Goal: Information Seeking & Learning: Check status

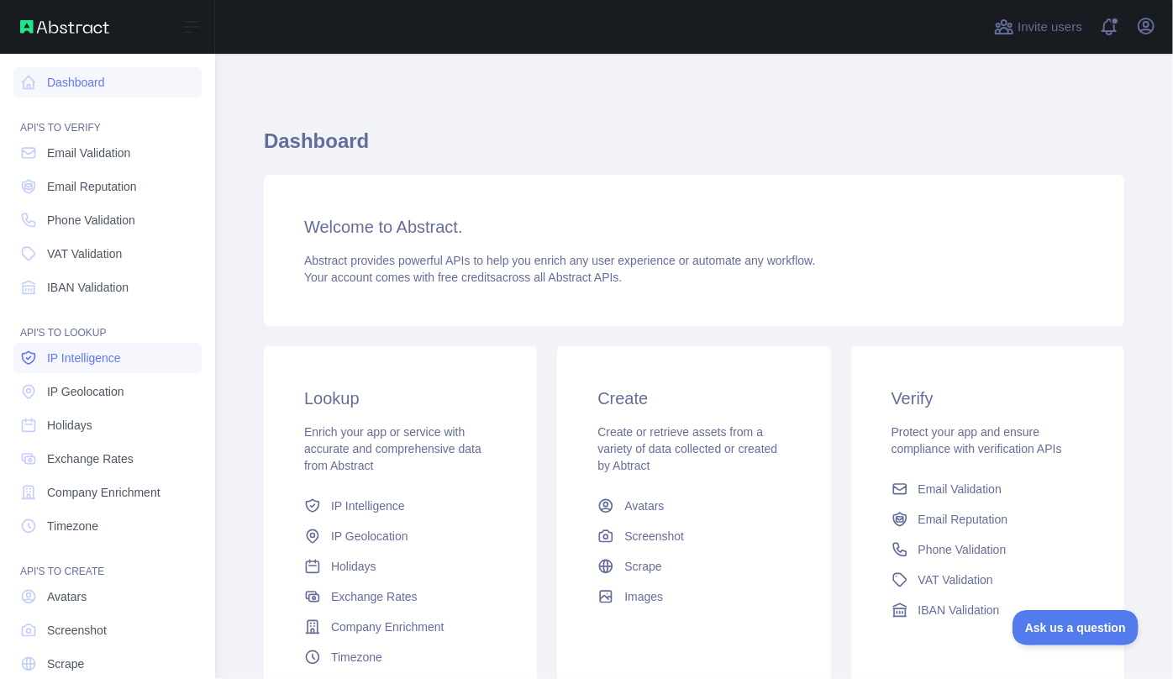
click at [81, 359] on span "IP Intelligence" at bounding box center [84, 357] width 74 height 17
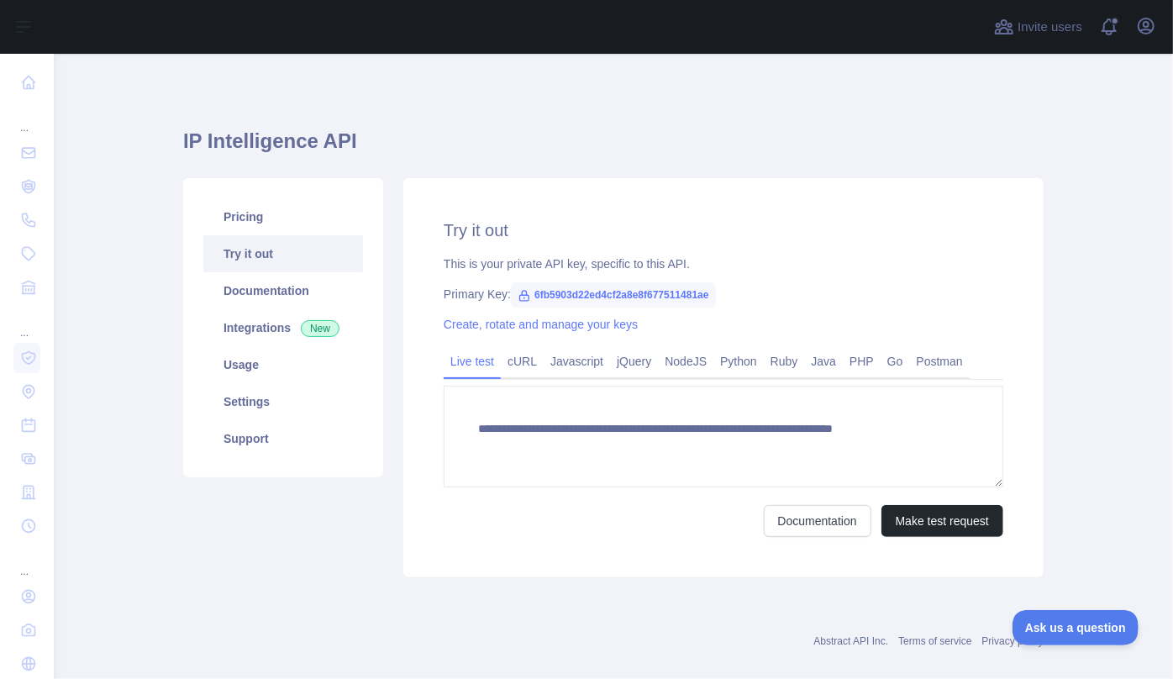
type textarea "**********"
click at [925, 528] on button "Make test request" at bounding box center [942, 521] width 122 height 32
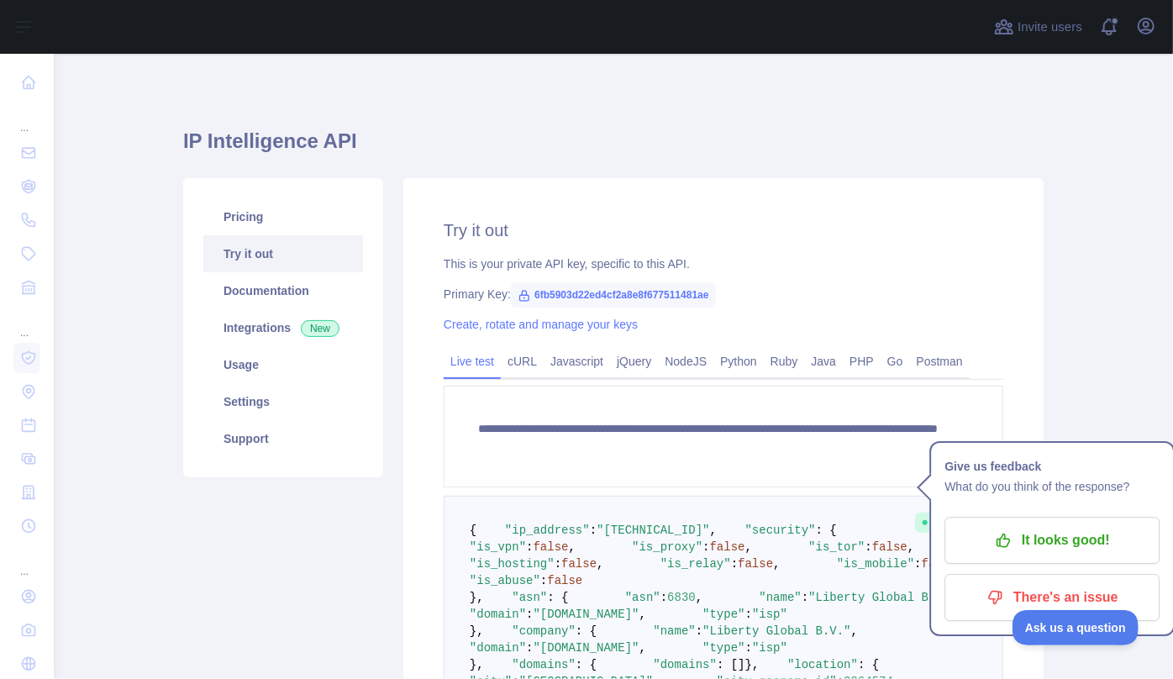
click at [926, 528] on span "Success" at bounding box center [950, 522] width 71 height 20
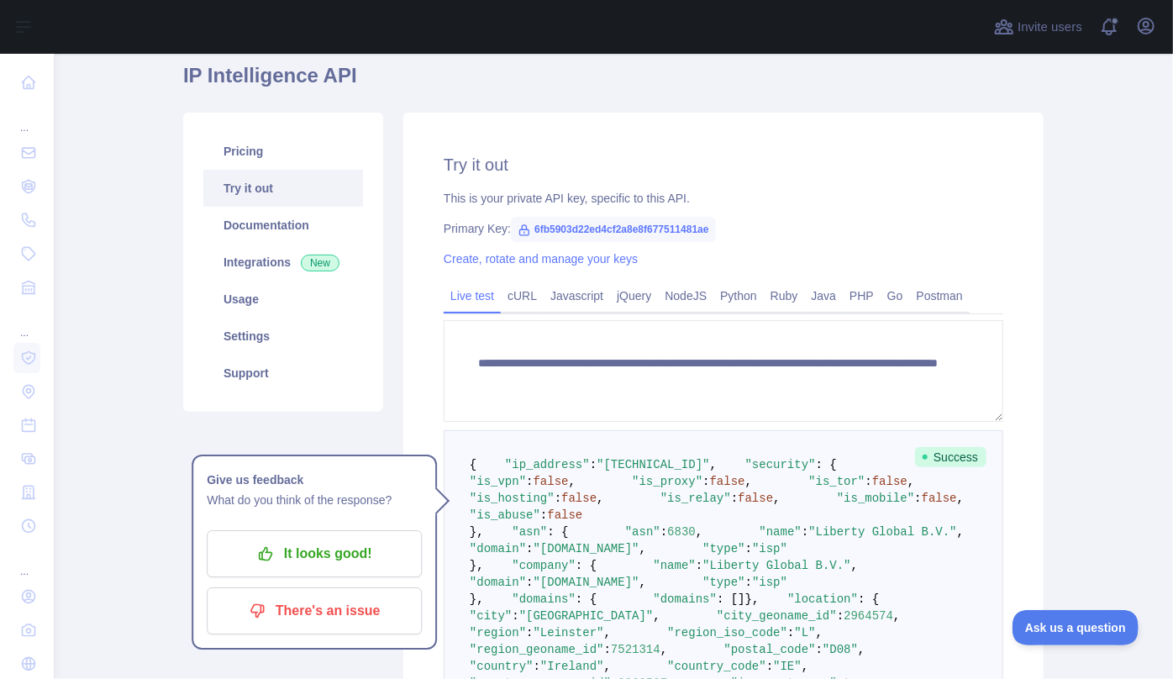
scroll to position [152, 0]
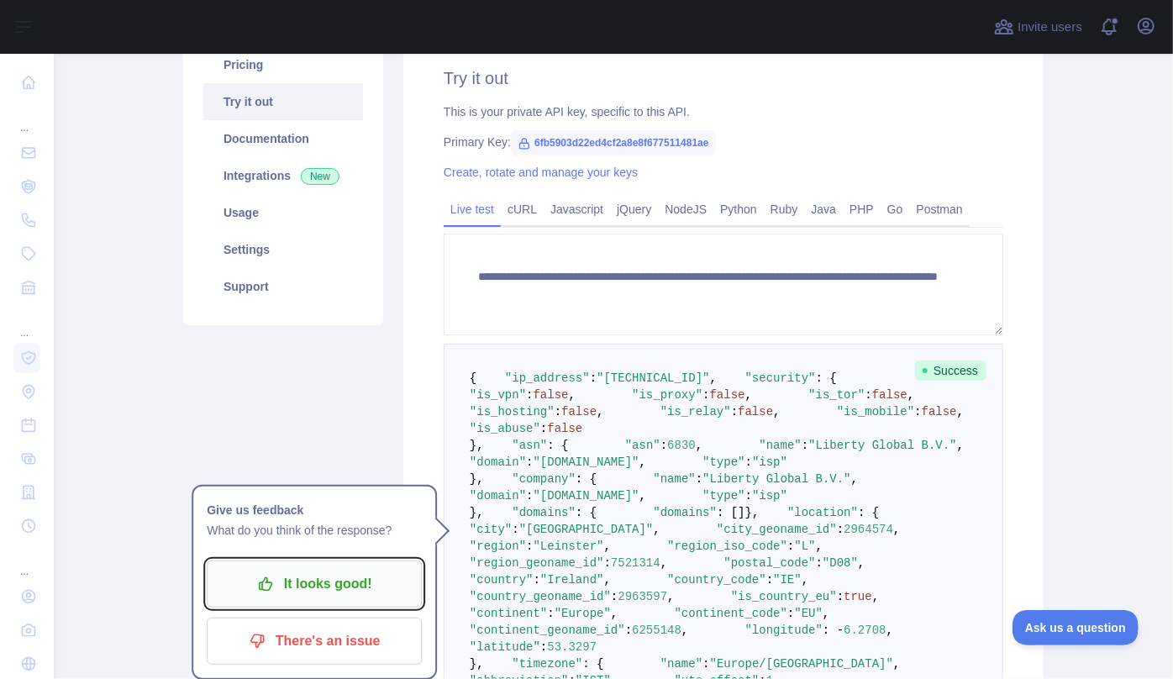
click at [260, 601] on button "It looks good!" at bounding box center [314, 583] width 215 height 47
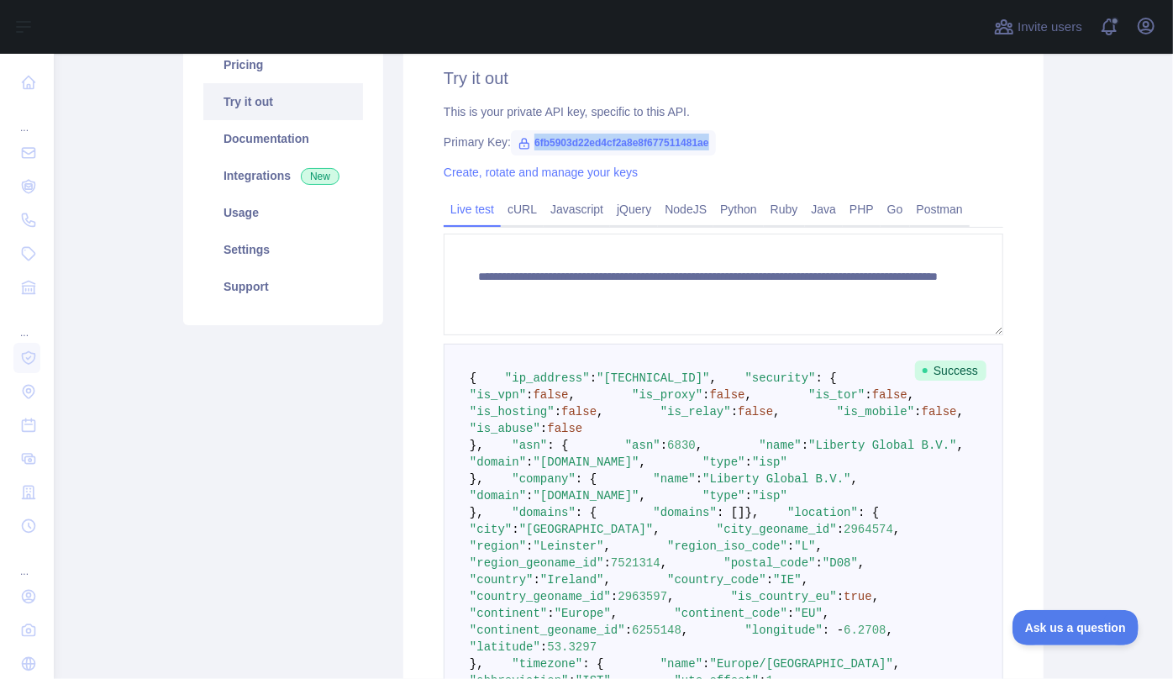
drag, startPoint x: 527, startPoint y: 141, endPoint x: 720, endPoint y: 141, distance: 193.2
click at [720, 141] on div "Primary Key: 6fb5903d22ed4cf2a8e8f677511481ae" at bounding box center [723, 142] width 559 height 17
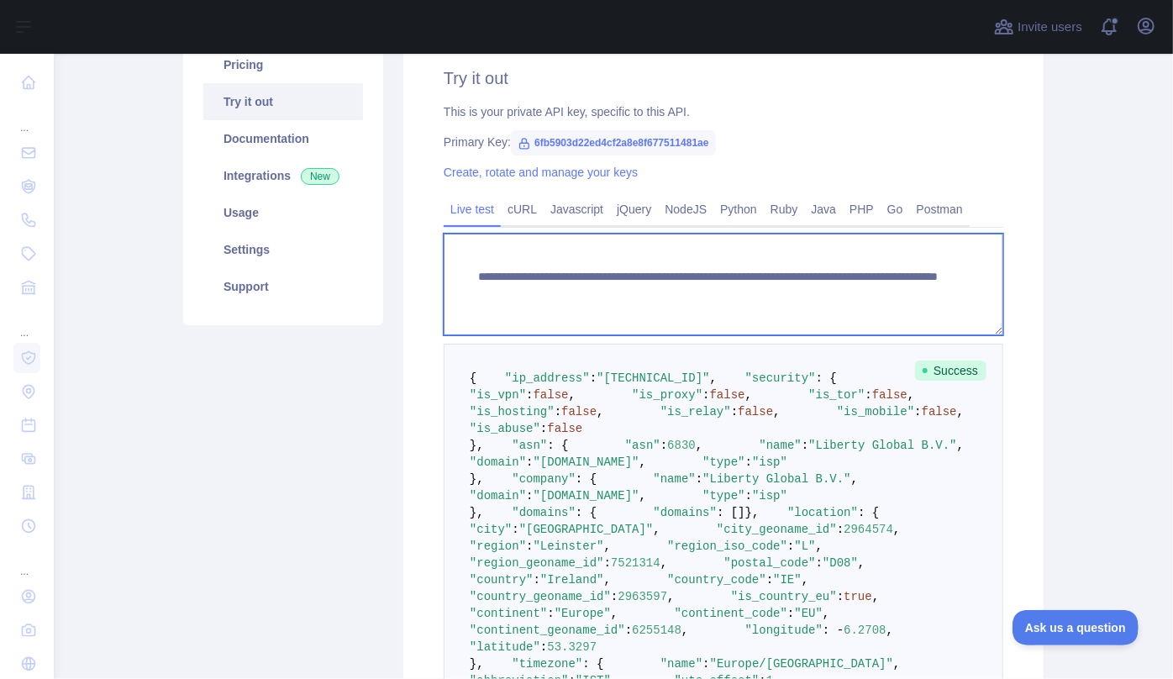
drag, startPoint x: 857, startPoint y: 292, endPoint x: 787, endPoint y: 289, distance: 69.8
click at [787, 289] on textarea "**********" at bounding box center [723, 285] width 559 height 102
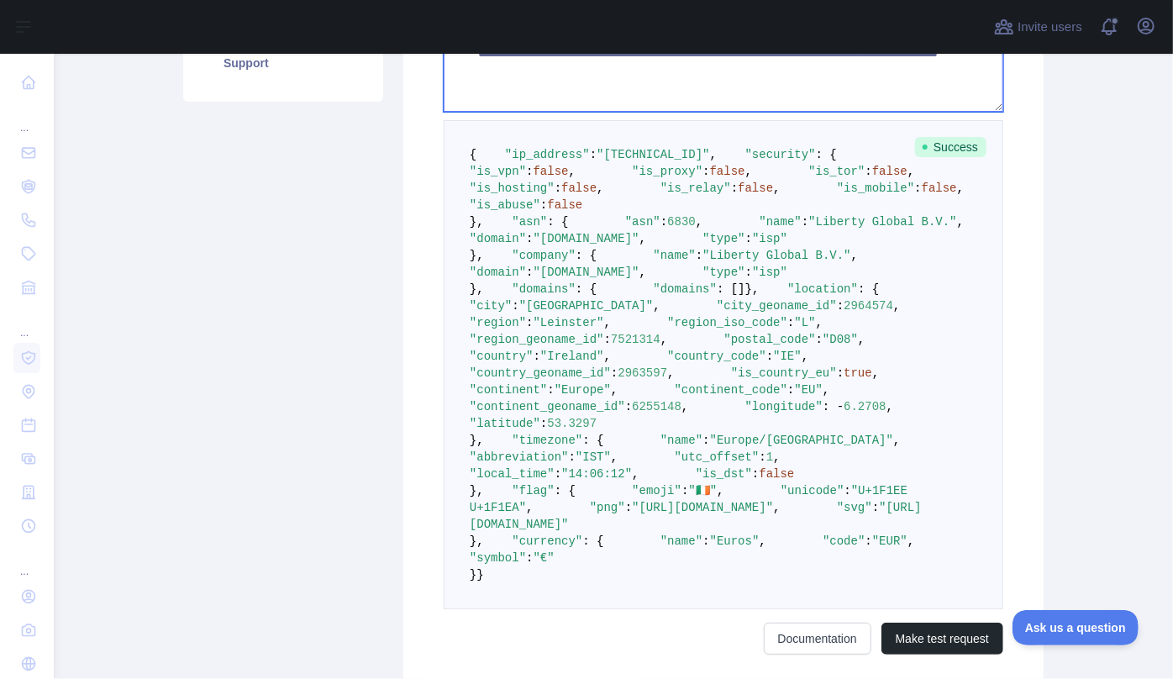
scroll to position [381, 0]
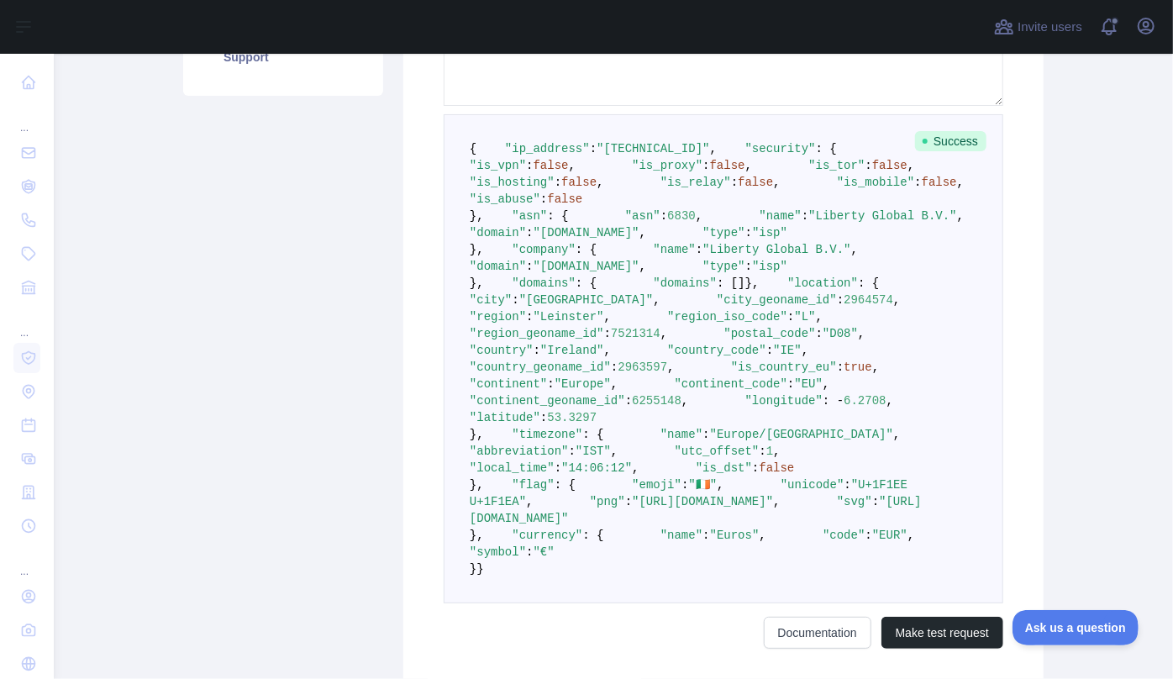
click at [694, 225] on pre "{ "ip_address" : "[TECHNICAL_ID]" , "security" : { "is_vpn" : false , "is_proxy…" at bounding box center [723, 358] width 559 height 489
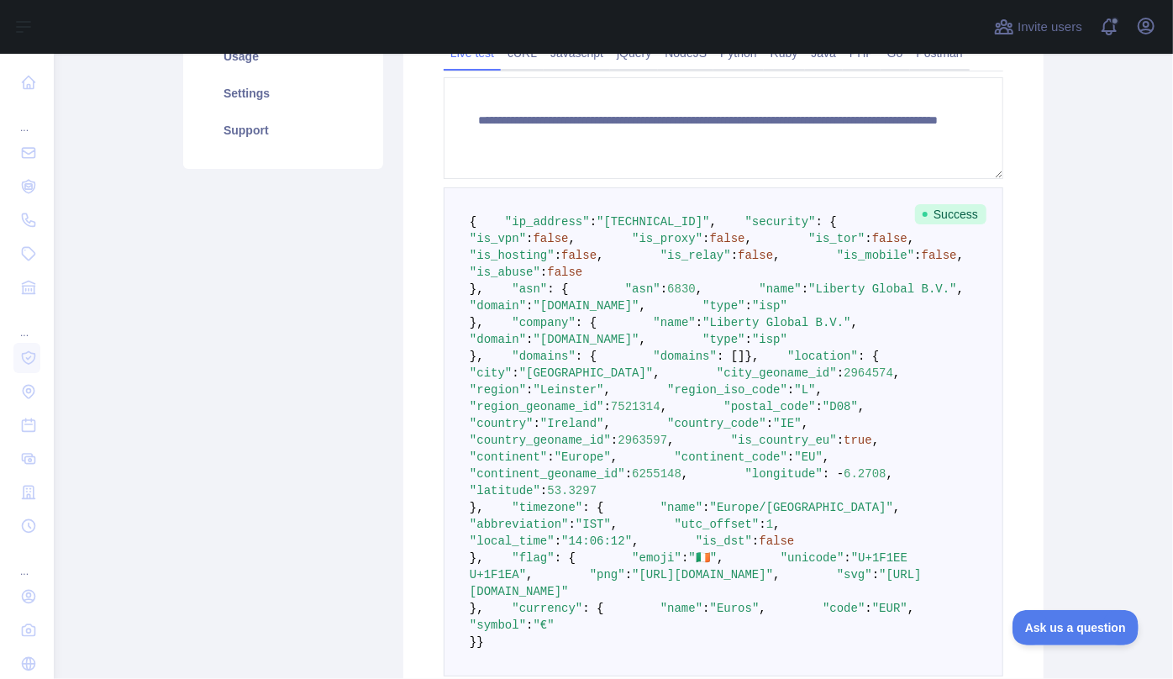
scroll to position [152, 0]
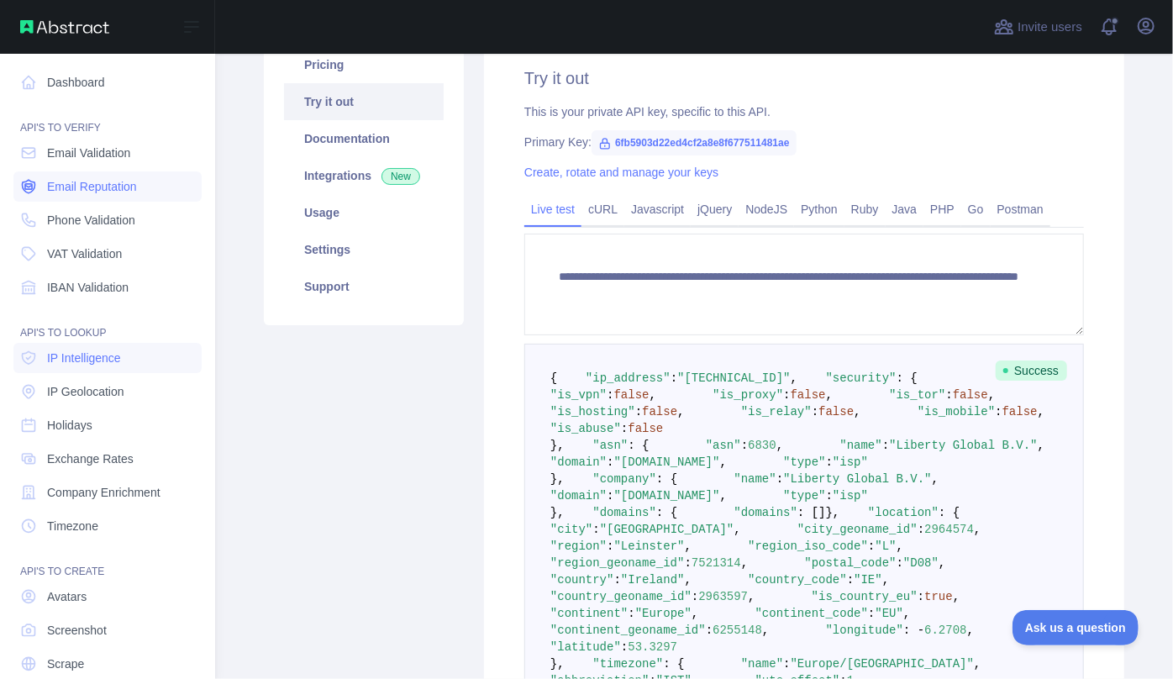
click at [97, 192] on span "Email Reputation" at bounding box center [92, 186] width 90 height 17
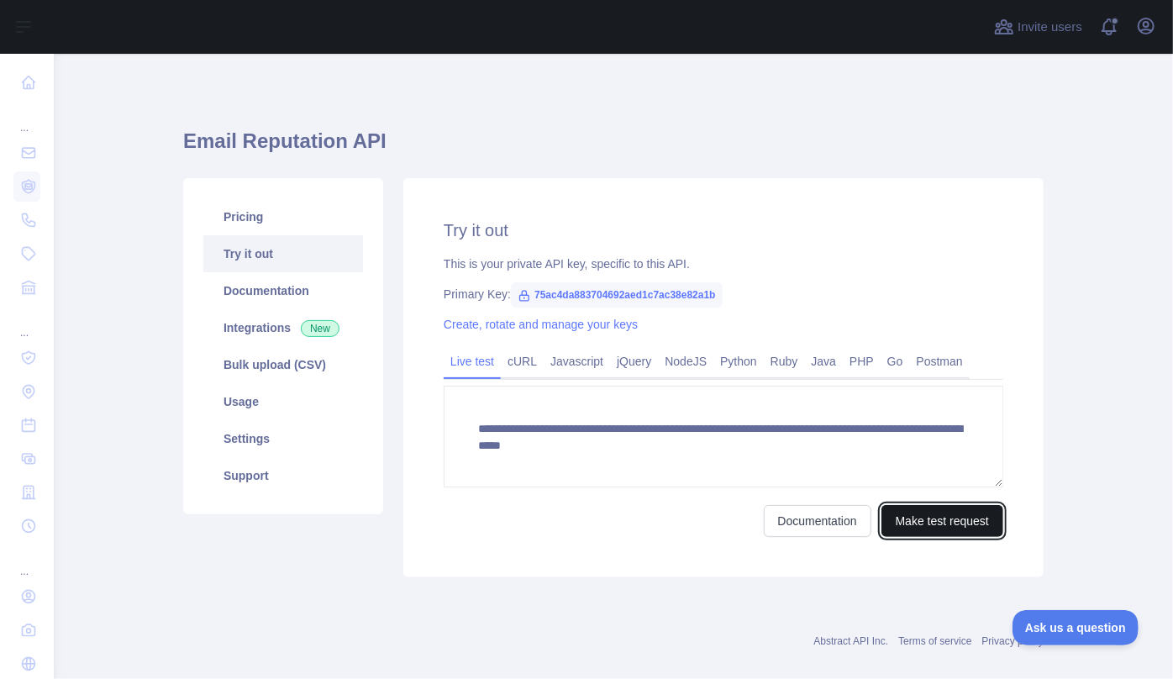
click at [975, 514] on button "Make test request" at bounding box center [942, 521] width 122 height 32
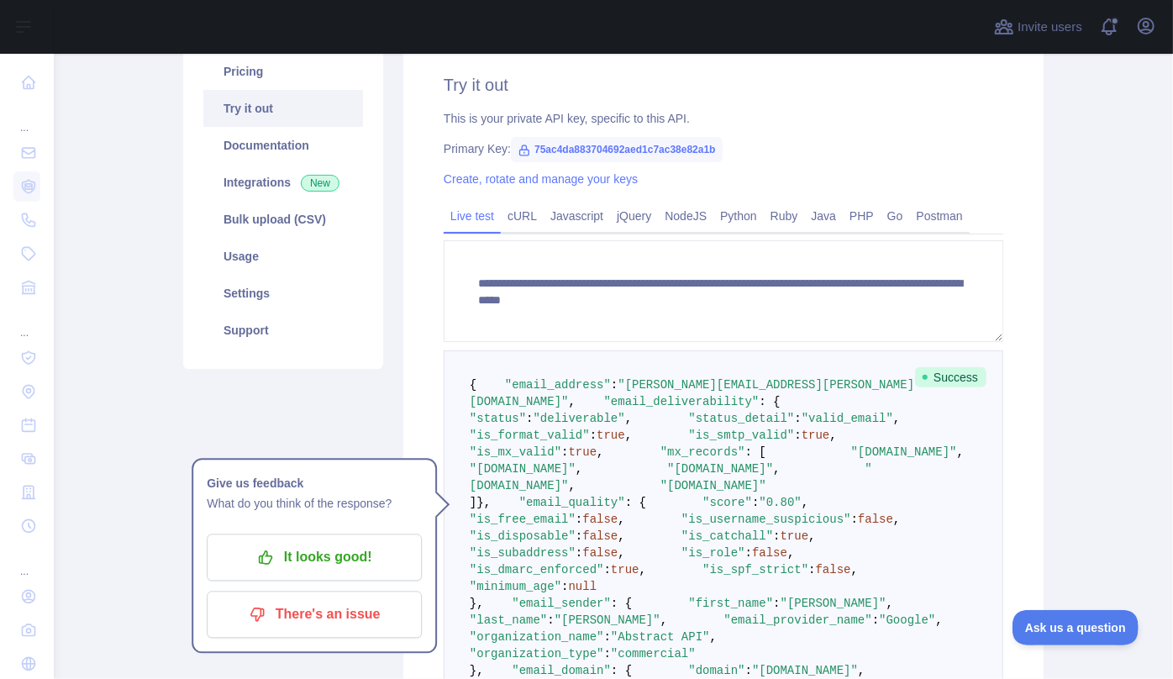
scroll to position [152, 0]
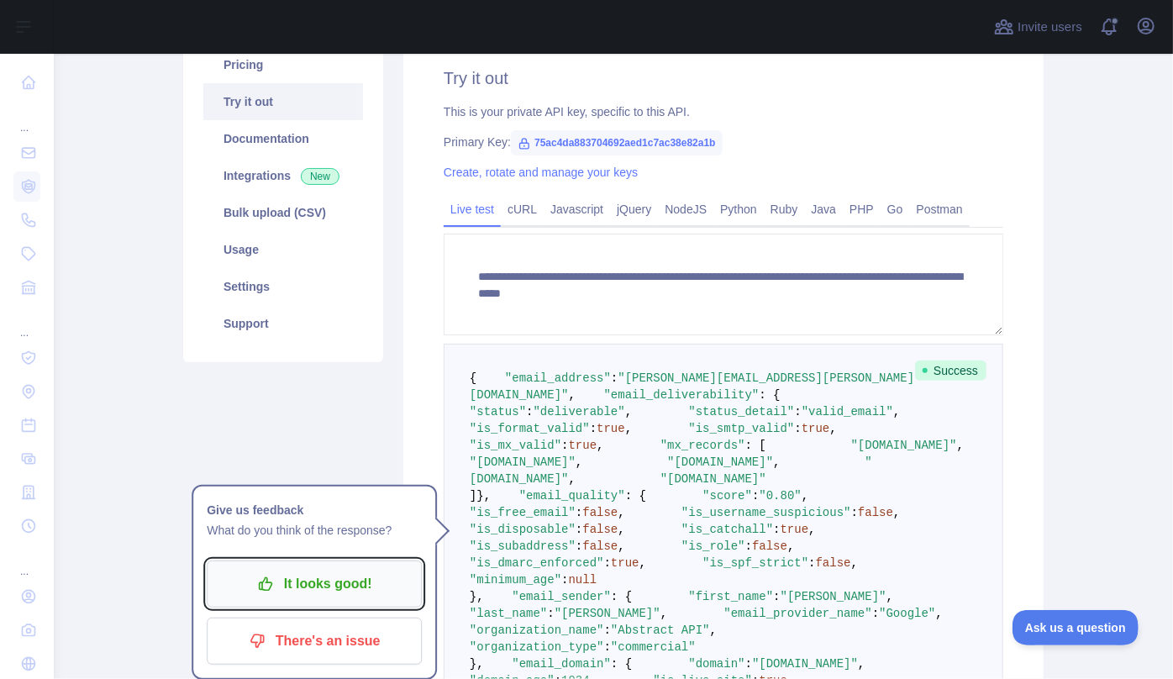
click at [306, 571] on p "It looks good!" at bounding box center [314, 583] width 190 height 29
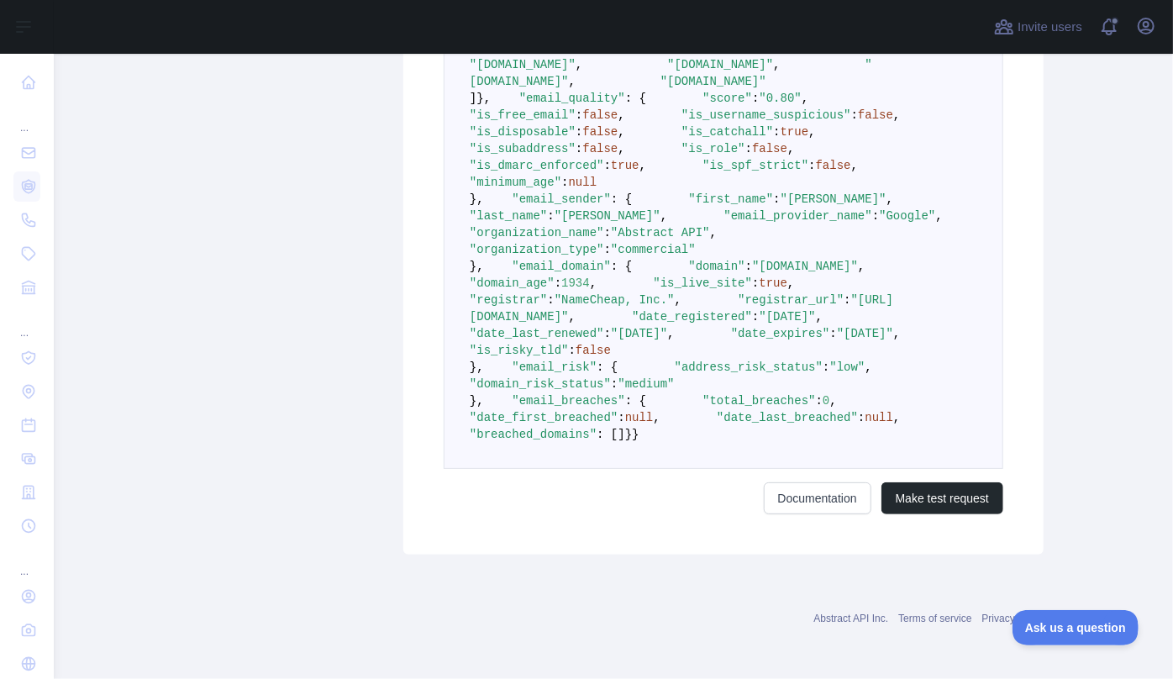
scroll to position [687, 0]
drag, startPoint x: 608, startPoint y: 283, endPoint x: 642, endPoint y: 284, distance: 33.6
click at [642, 284] on pre "{ "email_address" : "[PERSON_NAME][EMAIL_ADDRESS][PERSON_NAME][DOMAIN_NAME]" , …" at bounding box center [723, 207] width 559 height 522
click at [561, 189] on span ""minimum_age"" at bounding box center [516, 182] width 92 height 13
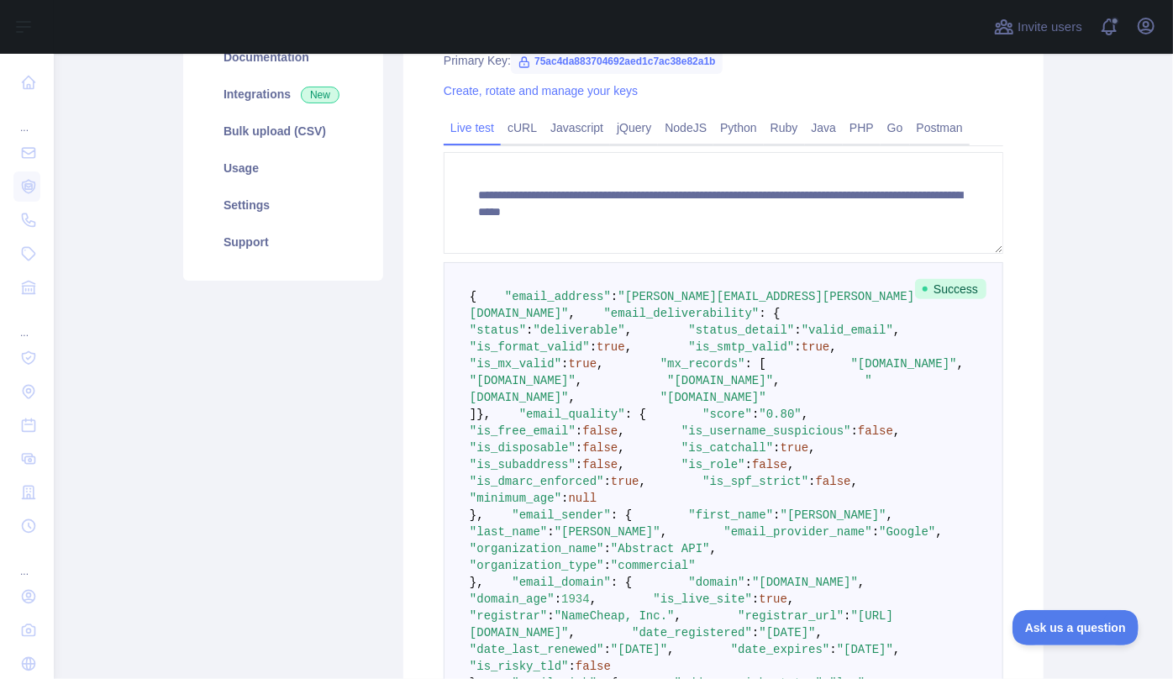
scroll to position [228, 0]
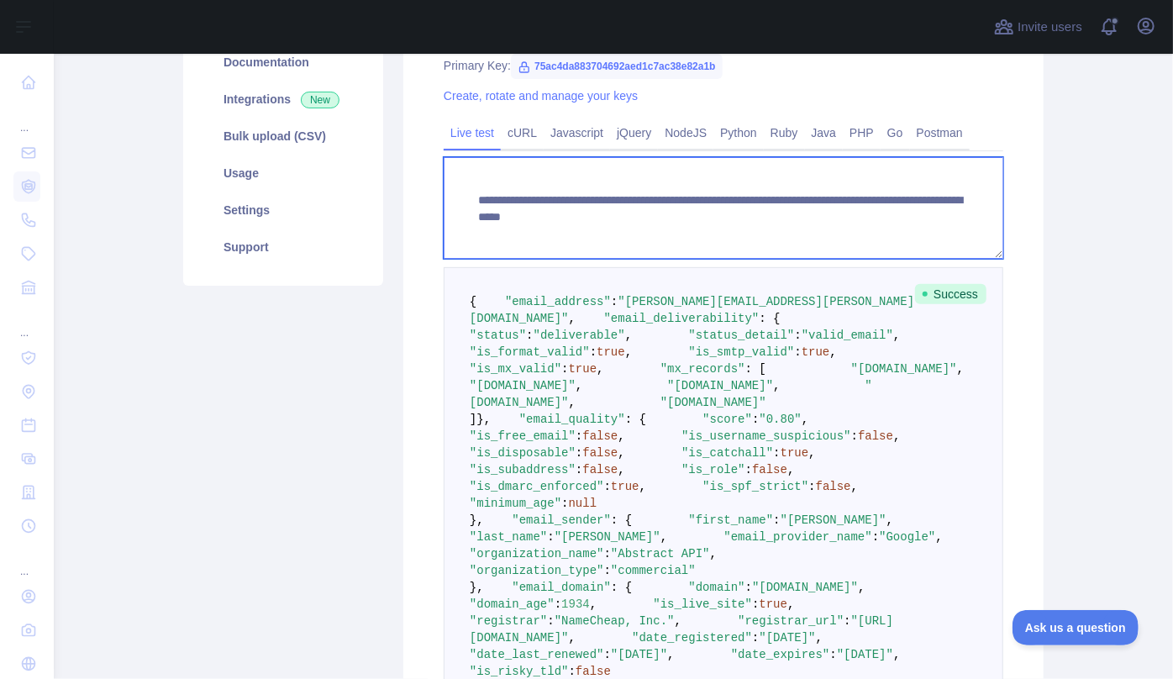
drag, startPoint x: 925, startPoint y: 218, endPoint x: 764, endPoint y: 223, distance: 161.3
click at [764, 223] on textarea "**********" at bounding box center [723, 208] width 559 height 102
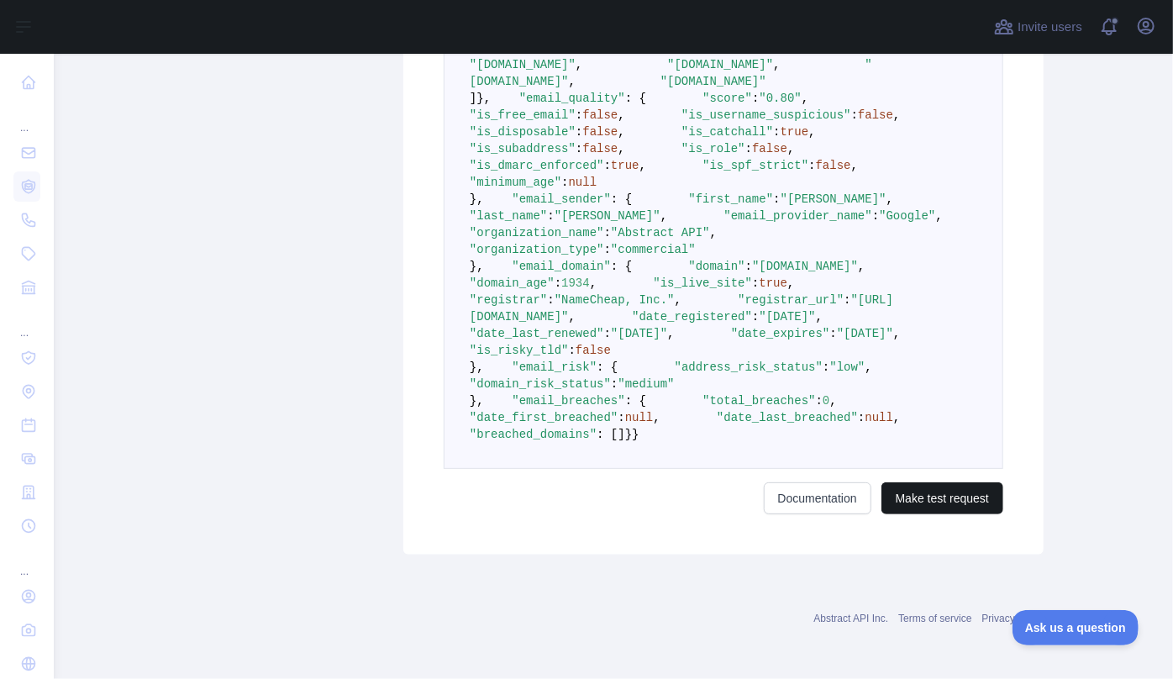
type textarea "**********"
click at [935, 503] on button "Make test request" at bounding box center [942, 498] width 122 height 32
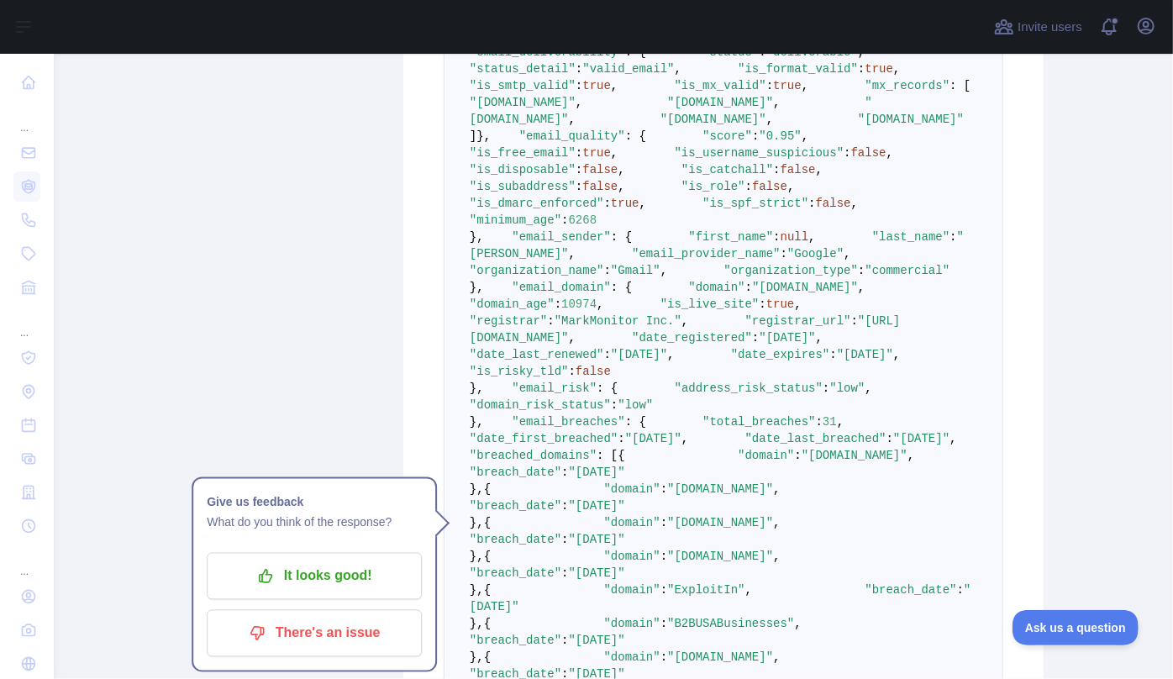
scroll to position [500, 0]
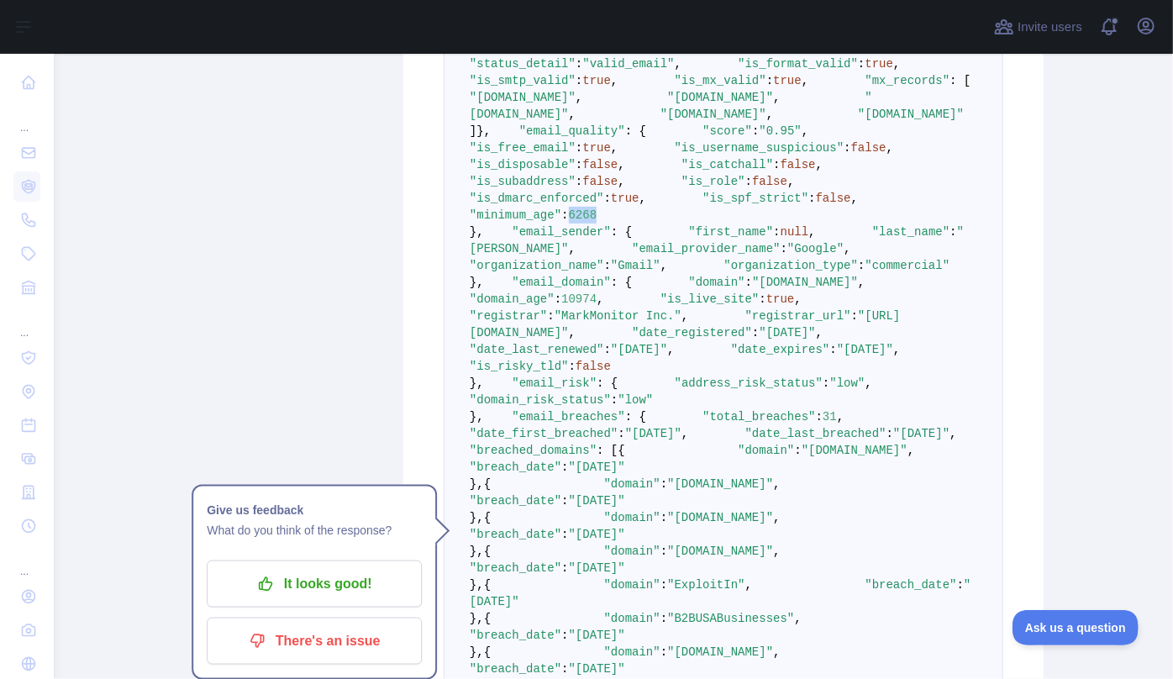
drag, startPoint x: 641, startPoint y: 470, endPoint x: 610, endPoint y: 468, distance: 31.1
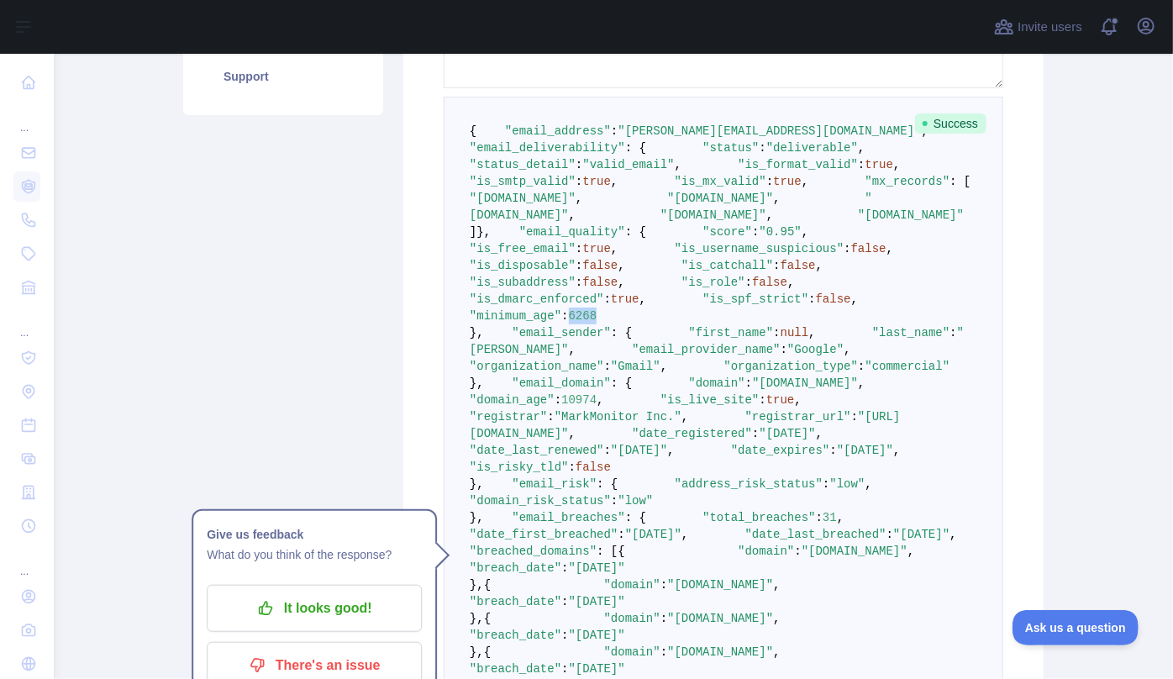
scroll to position [423, 0]
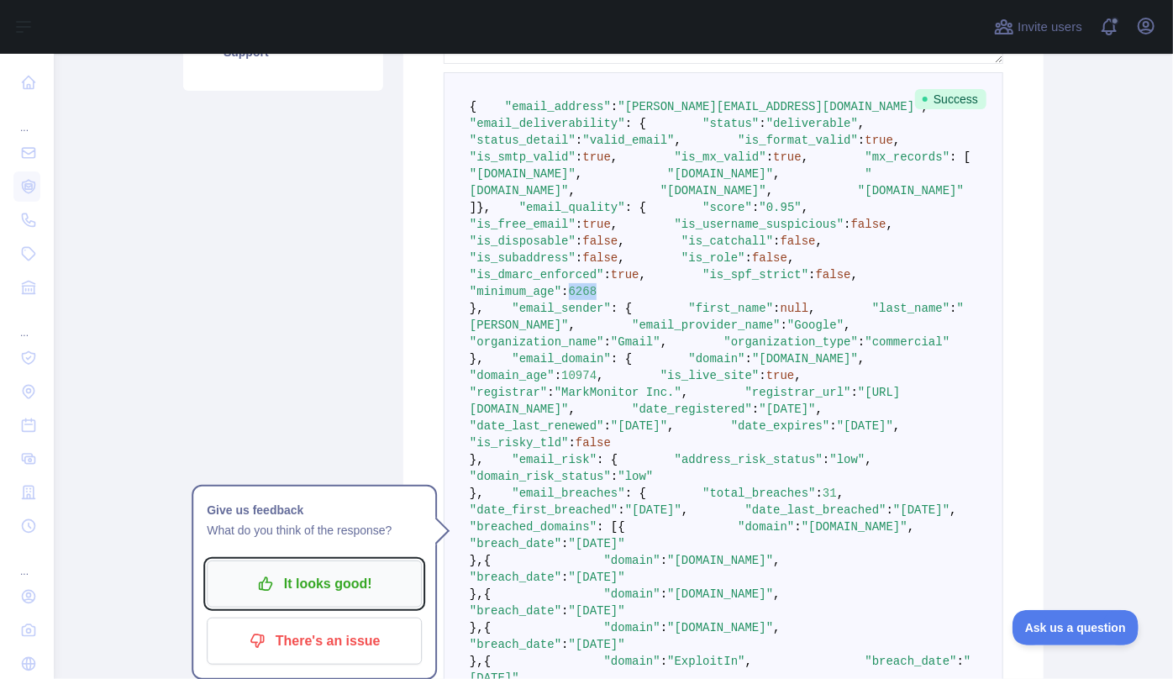
click at [294, 577] on p "It looks good!" at bounding box center [314, 583] width 190 height 29
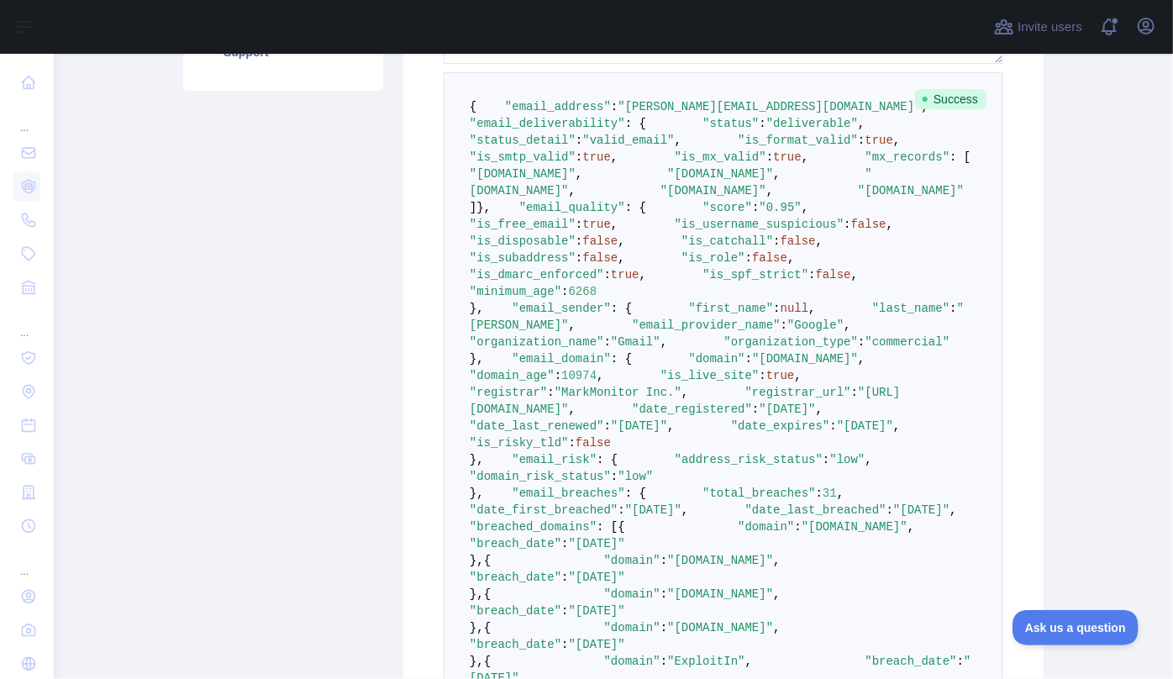
click at [674, 231] on span ""is_username_suspicious"" at bounding box center [759, 224] width 170 height 13
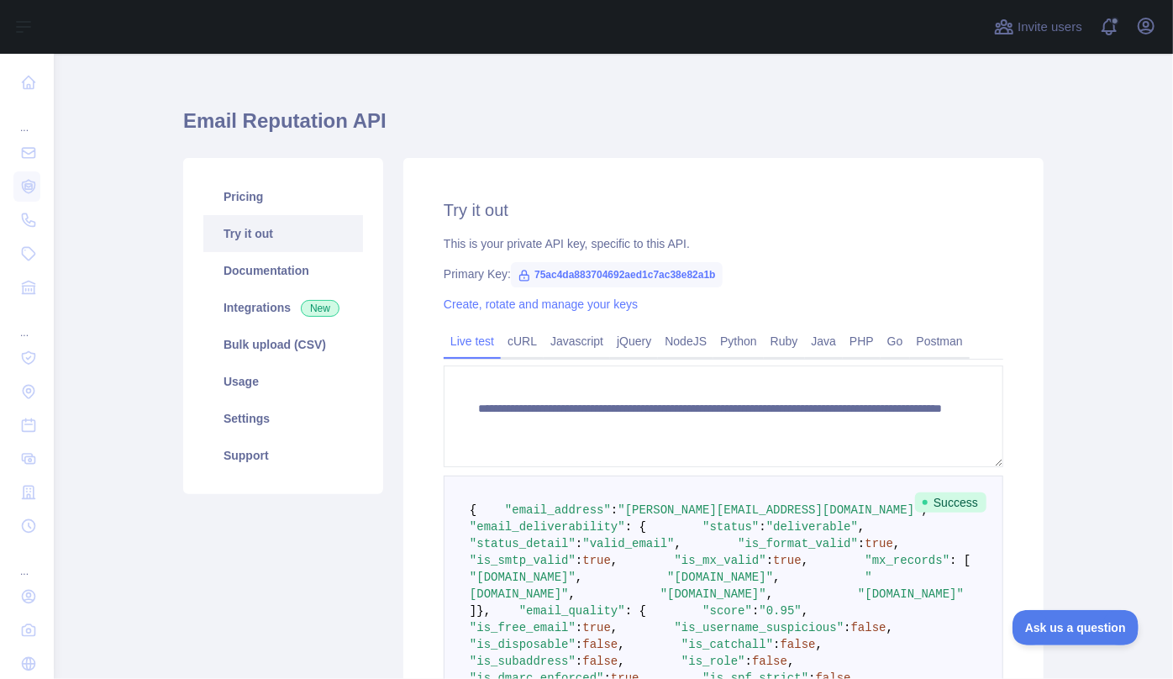
scroll to position [0, 0]
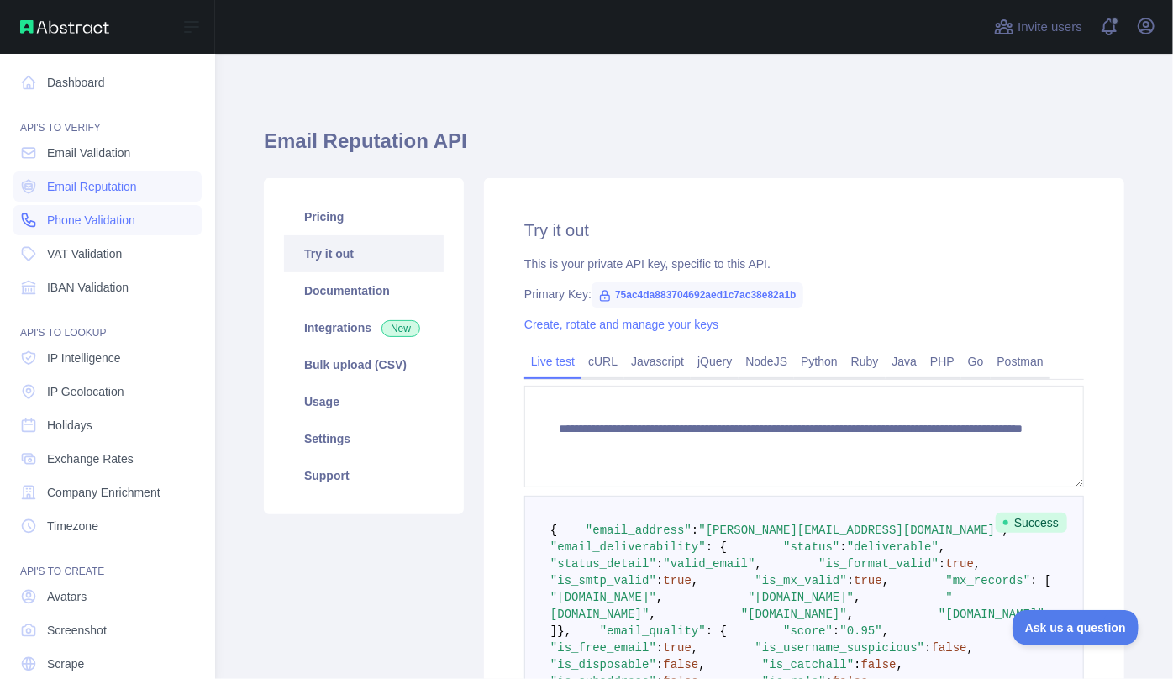
click at [92, 223] on span "Phone Validation" at bounding box center [91, 220] width 88 height 17
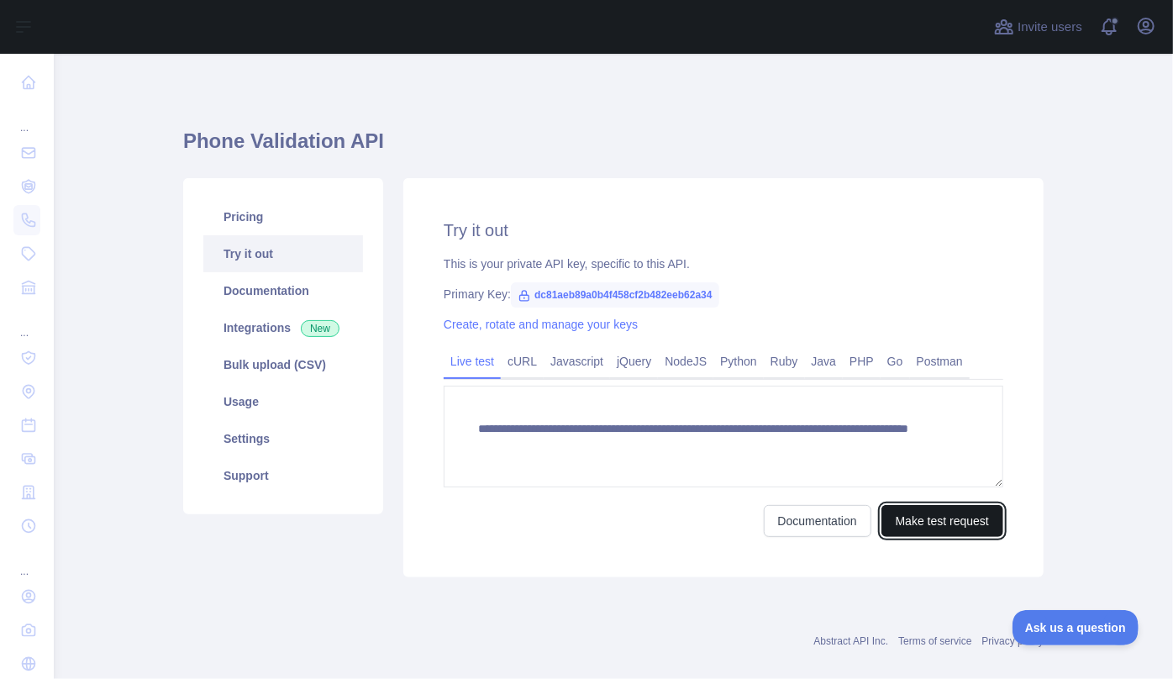
click at [957, 527] on button "Make test request" at bounding box center [942, 521] width 122 height 32
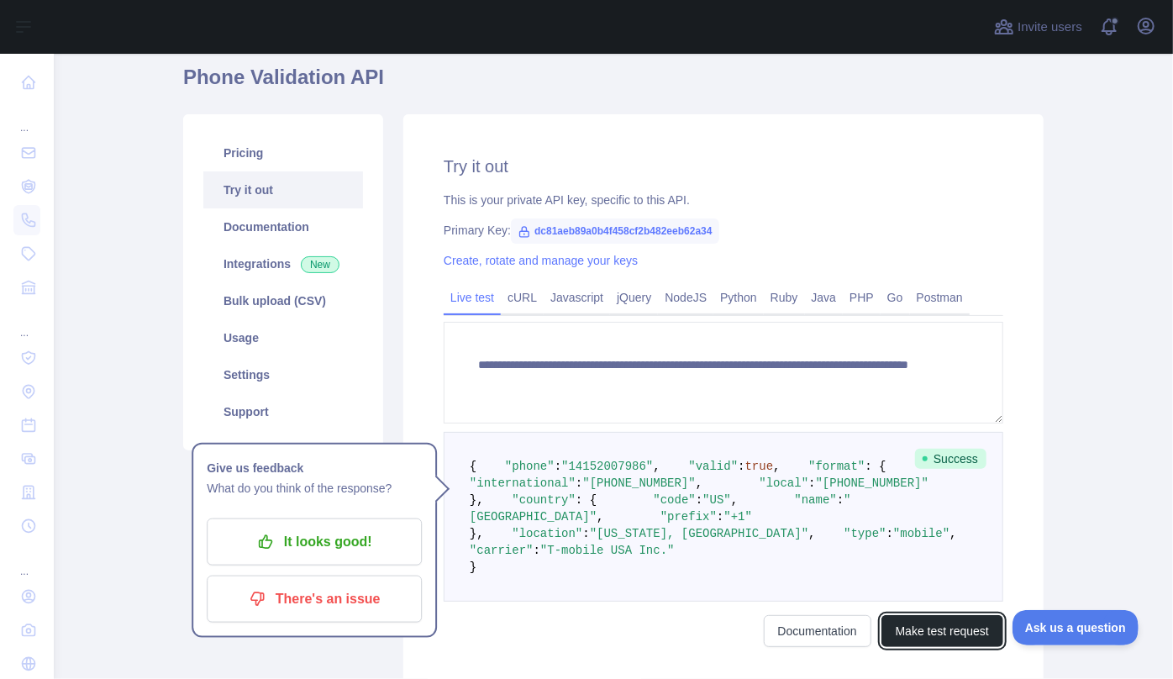
scroll to position [305, 0]
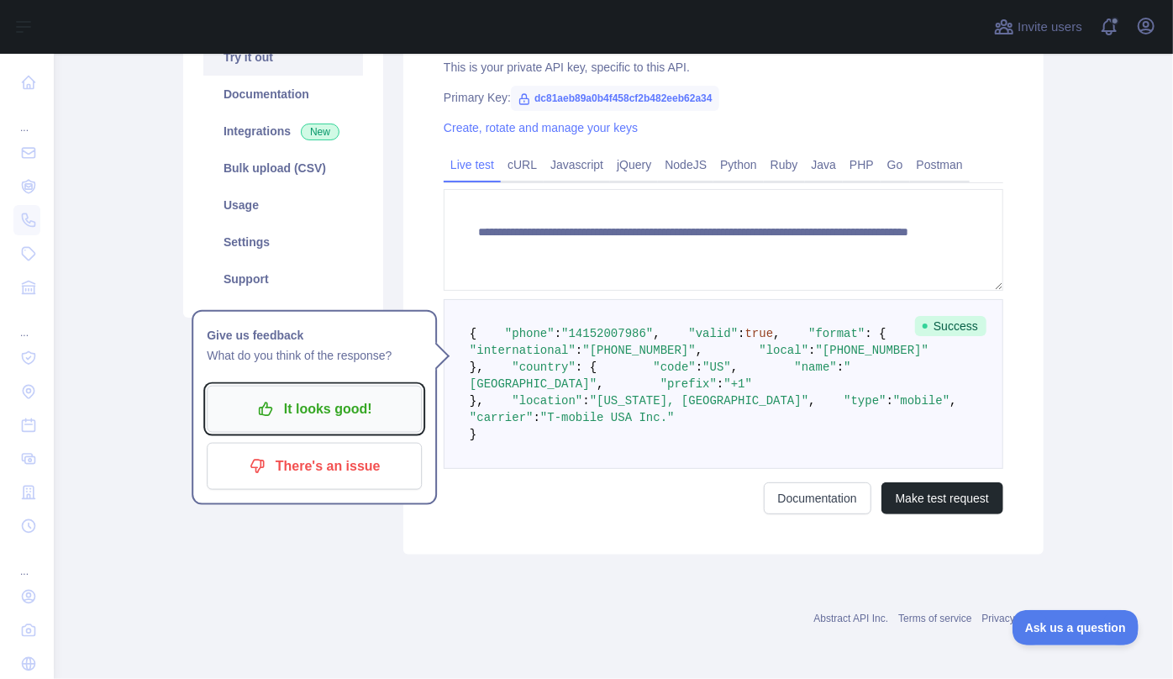
click at [360, 395] on p "It looks good!" at bounding box center [314, 409] width 190 height 29
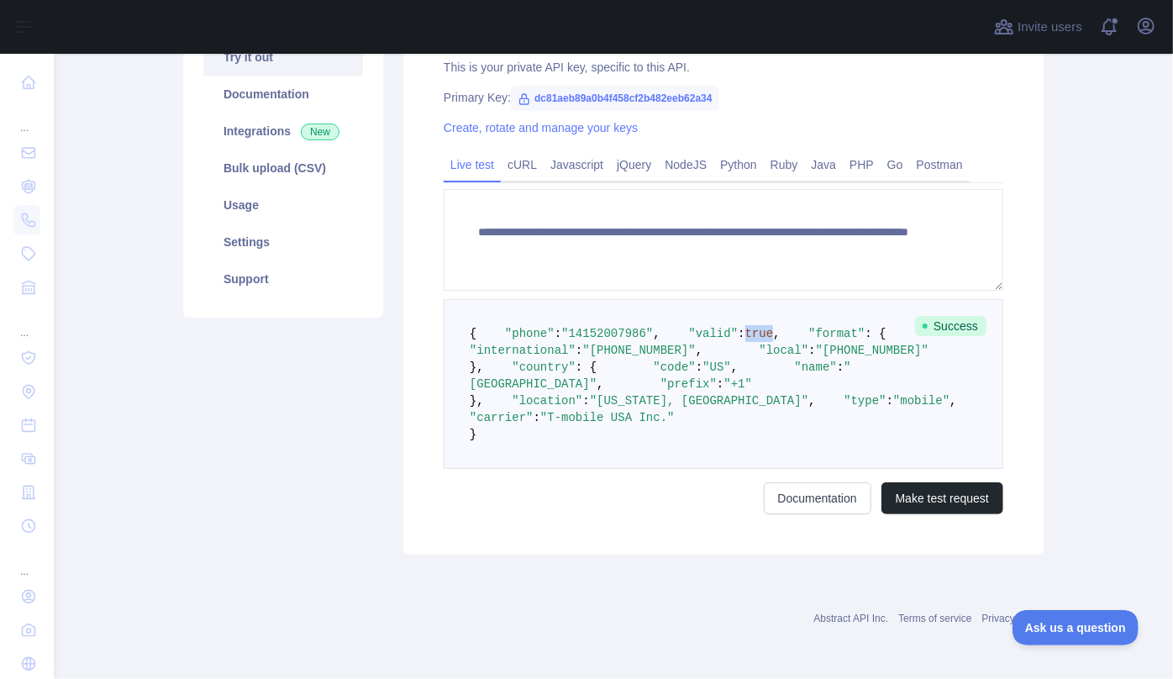
drag, startPoint x: 548, startPoint y: 261, endPoint x: 573, endPoint y: 257, distance: 24.7
click at [660, 327] on span ""valid" : true ," at bounding box center [720, 333] width 120 height 13
click at [447, 299] on pre "{ "phone" : "[PHONE_NUMBER]" , "valid" : true , "format" : { "international" : …" at bounding box center [723, 384] width 559 height 170
drag, startPoint x: 577, startPoint y: 255, endPoint x: 523, endPoint y: 254, distance: 53.8
click at [660, 327] on span ""valid" : true ," at bounding box center [720, 333] width 120 height 13
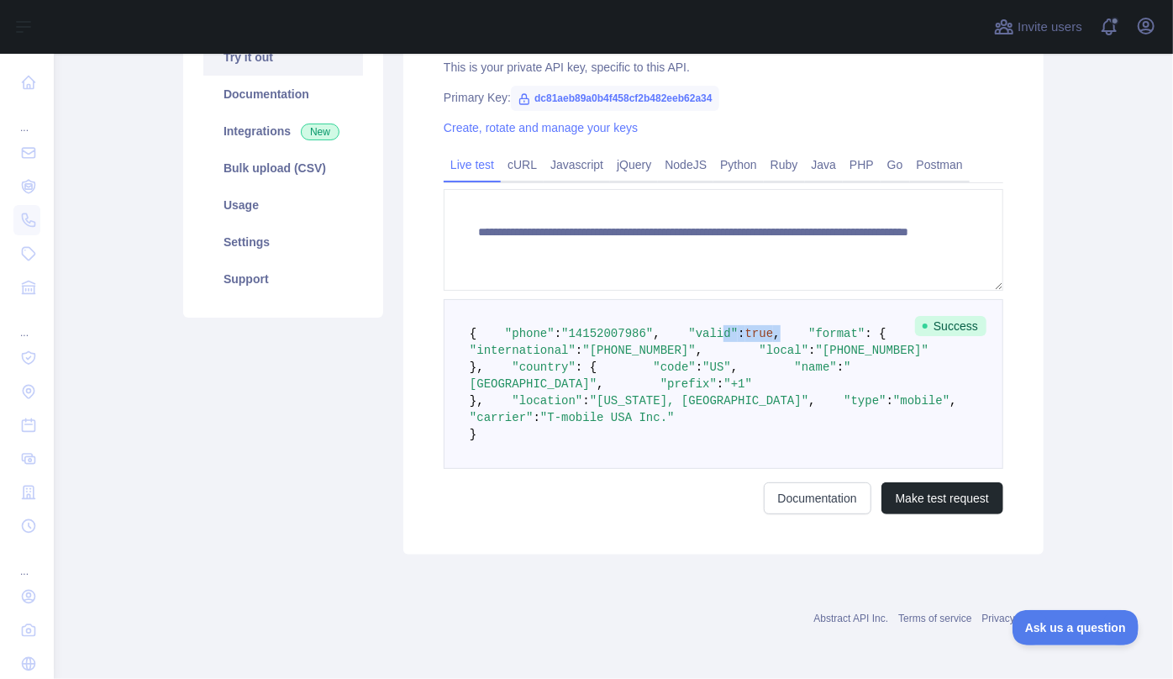
click at [688, 327] on span ""valid"" at bounding box center [713, 333] width 50 height 13
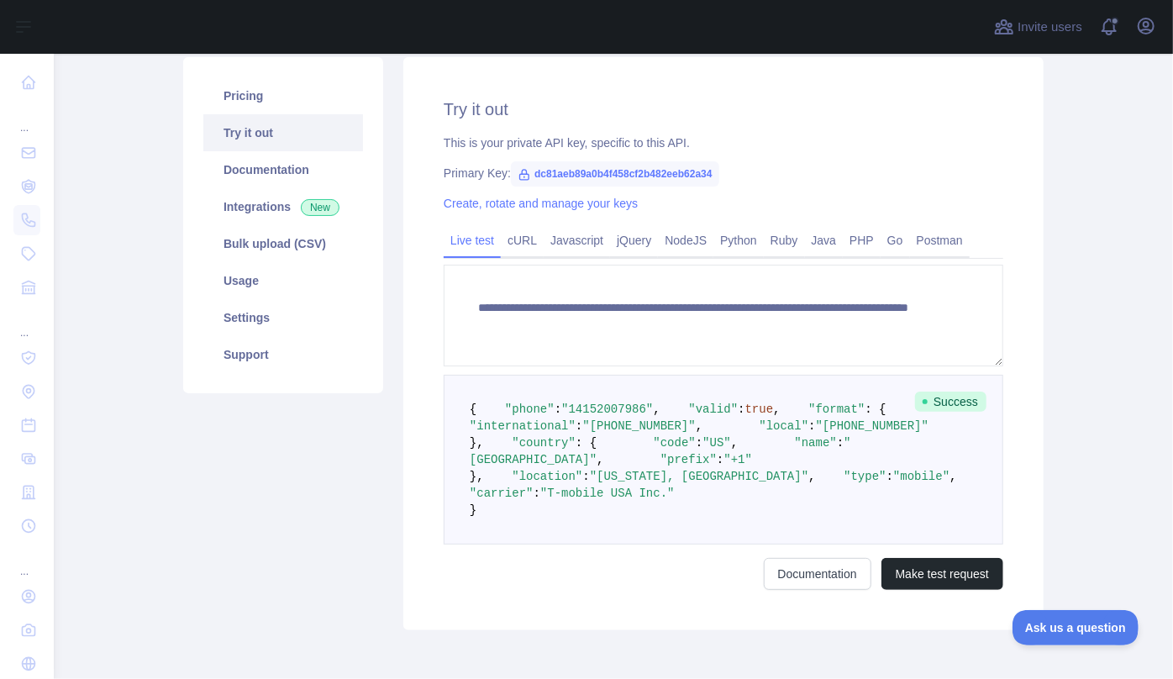
scroll to position [0, 0]
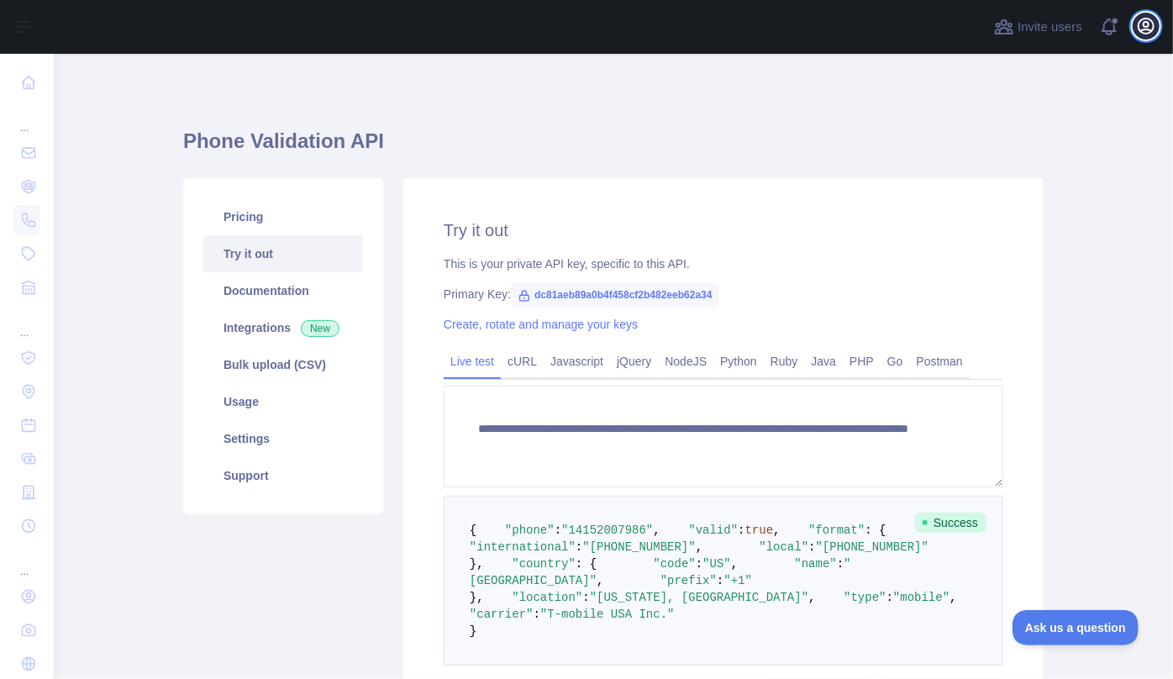
drag, startPoint x: 1147, startPoint y: 28, endPoint x: 1136, endPoint y: 34, distance: 12.4
click at [1147, 28] on icon "button" at bounding box center [1146, 26] width 20 height 20
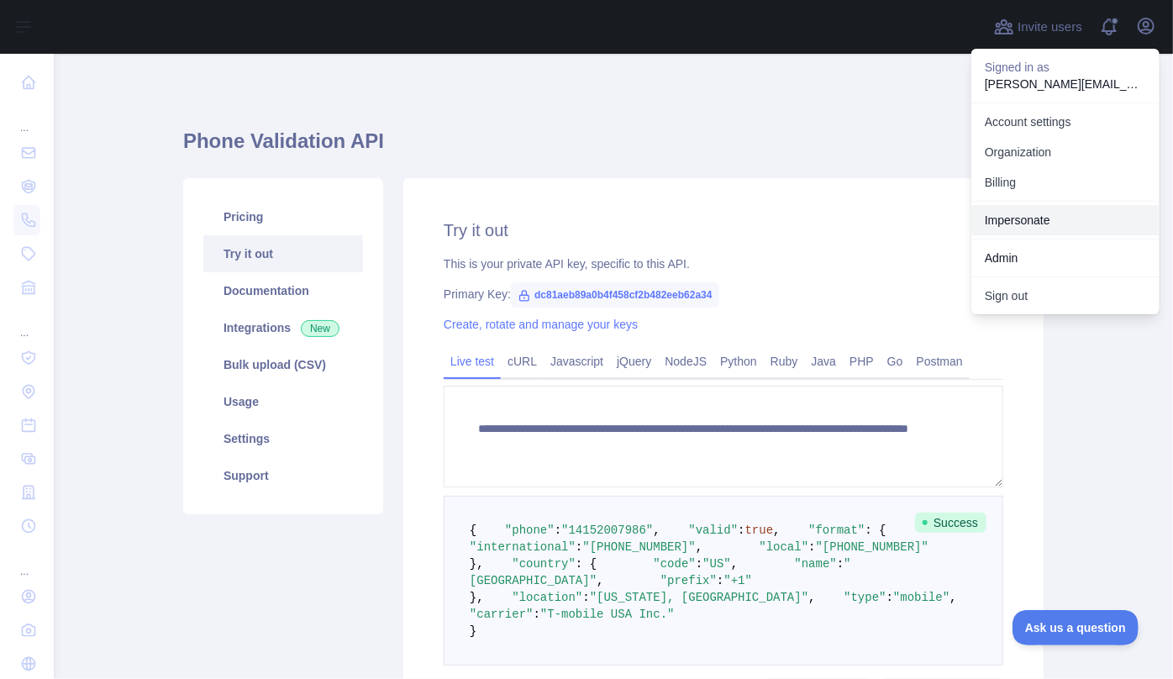
click at [1058, 213] on link "Impersonate" at bounding box center [1065, 220] width 188 height 30
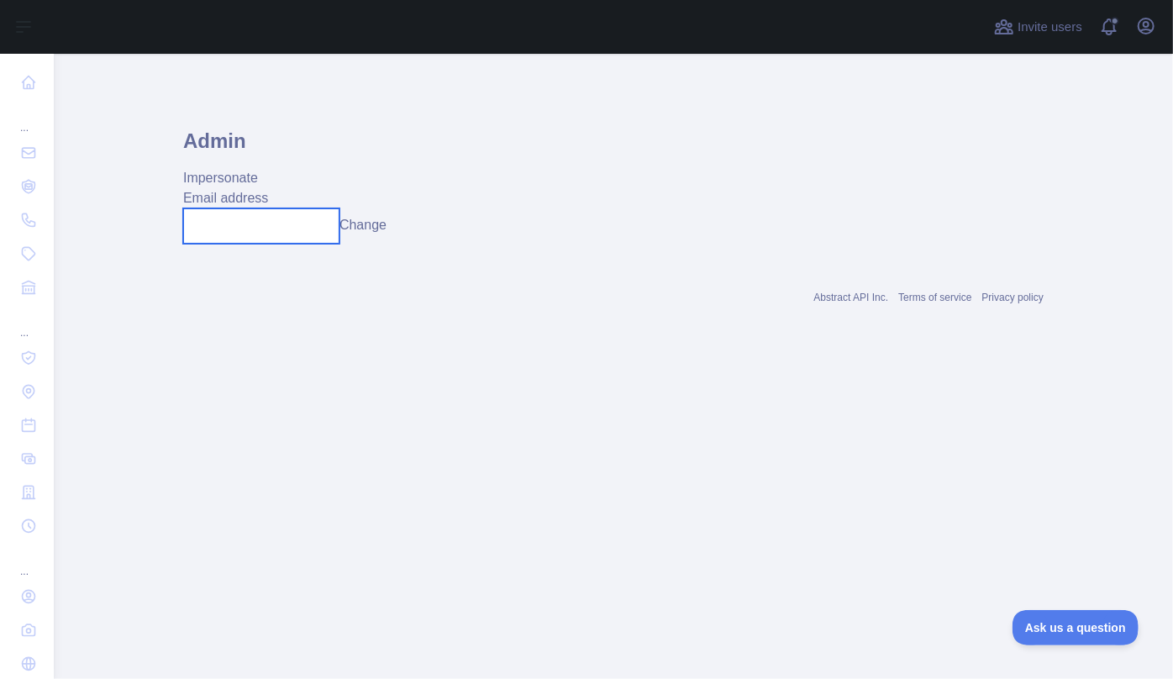
click at [284, 228] on input "text" at bounding box center [261, 225] width 156 height 35
paste input "**********"
click at [391, 225] on button "Change" at bounding box center [379, 225] width 47 height 20
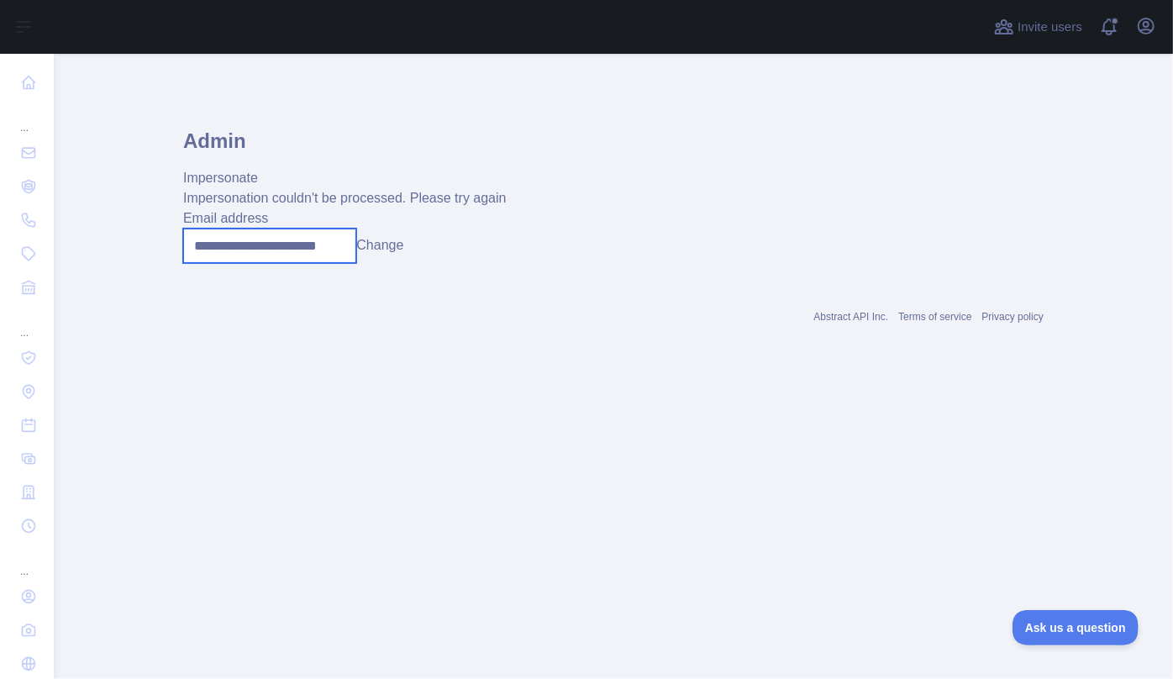
click at [273, 246] on input "**********" at bounding box center [269, 245] width 173 height 34
drag, startPoint x: 202, startPoint y: 248, endPoint x: 160, endPoint y: 249, distance: 41.2
click at [160, 249] on main "**********" at bounding box center [613, 366] width 1119 height 625
click at [310, 236] on input "**********" at bounding box center [269, 245] width 173 height 34
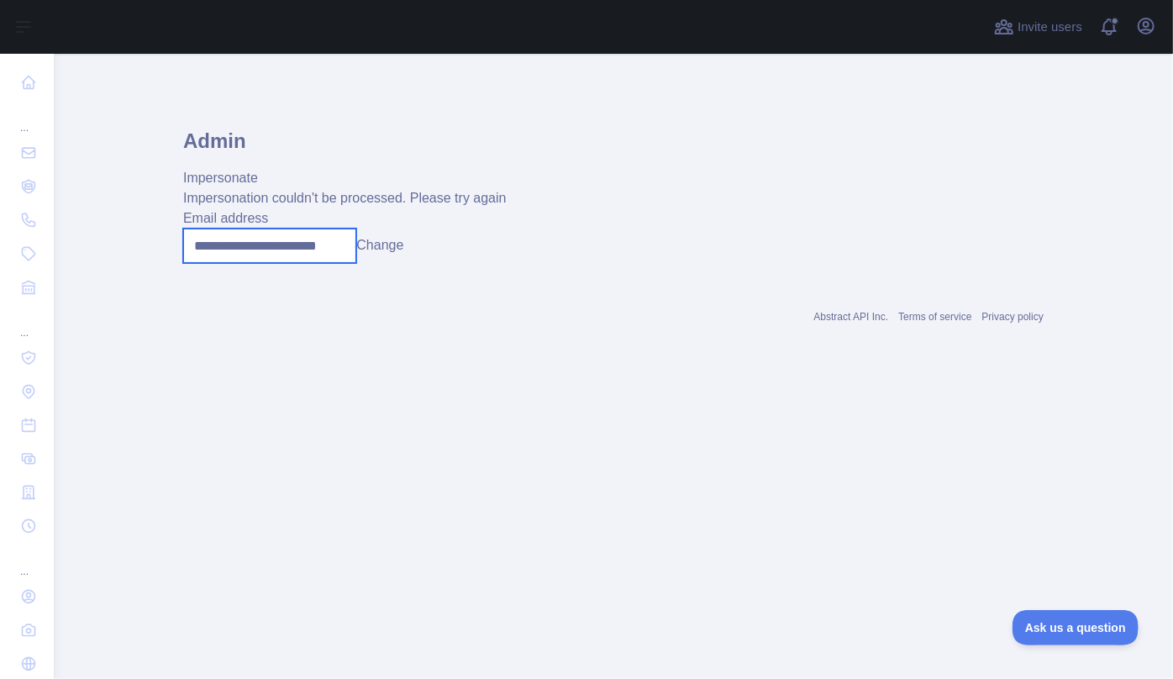
drag, startPoint x: 297, startPoint y: 244, endPoint x: 417, endPoint y: 242, distance: 120.1
click at [417, 242] on div "**********" at bounding box center [613, 245] width 860 height 34
click at [345, 247] on input "**********" at bounding box center [269, 245] width 173 height 34
click at [349, 244] on input "**********" at bounding box center [269, 245] width 173 height 34
click at [352, 253] on input "**********" at bounding box center [269, 245] width 173 height 34
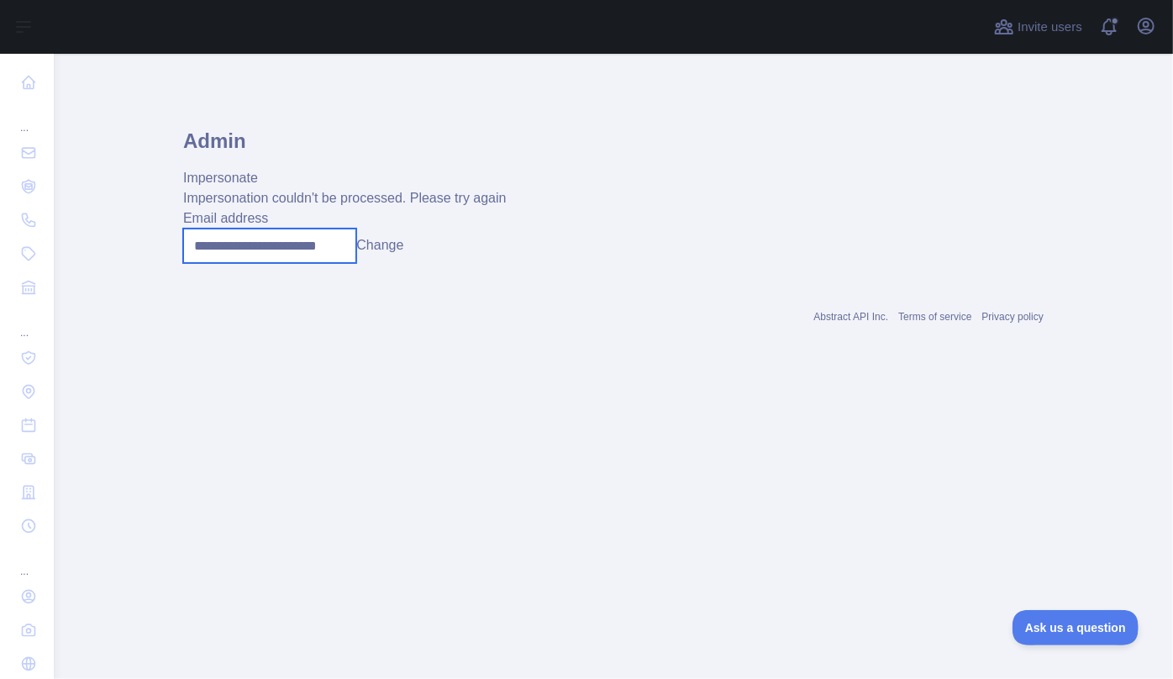
click at [342, 249] on input "**********" at bounding box center [269, 245] width 173 height 34
type input "**********"
click at [382, 243] on button "Change" at bounding box center [379, 245] width 47 height 20
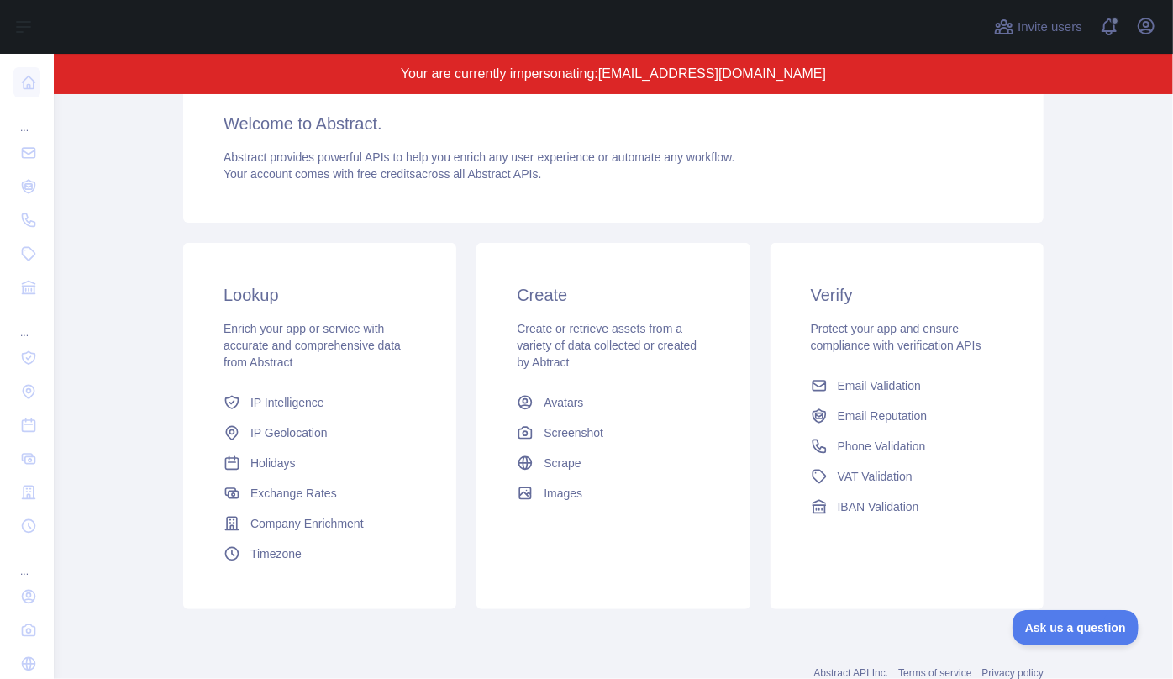
scroll to position [275, 0]
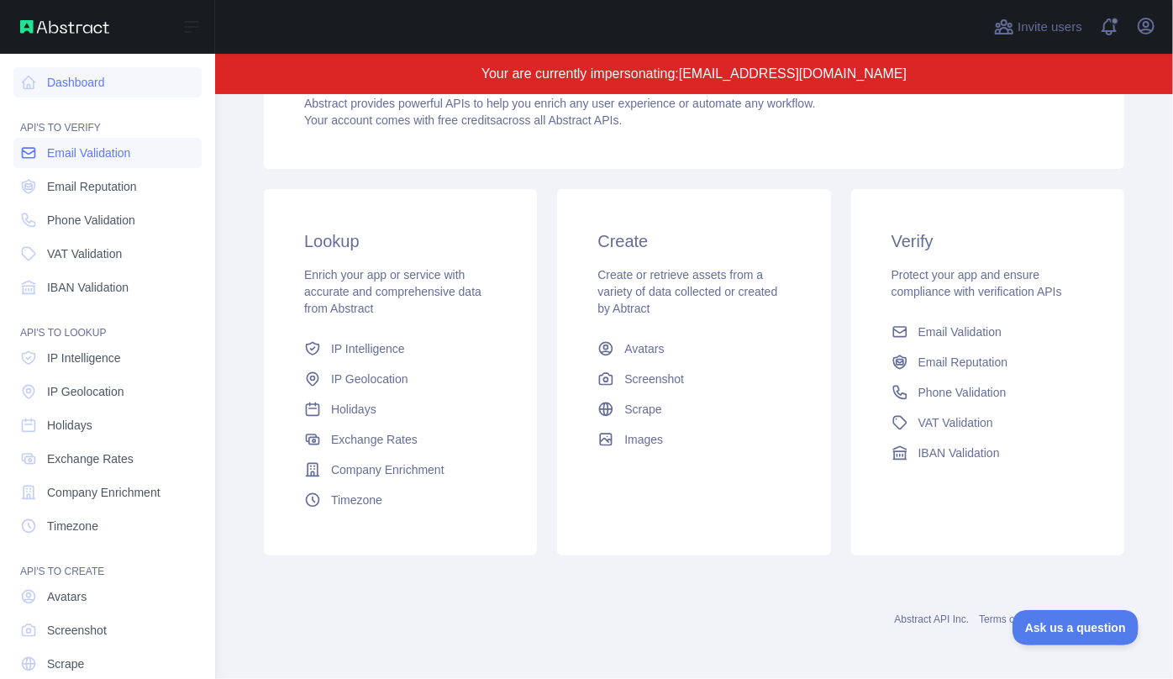
click at [108, 160] on span "Email Validation" at bounding box center [88, 152] width 83 height 17
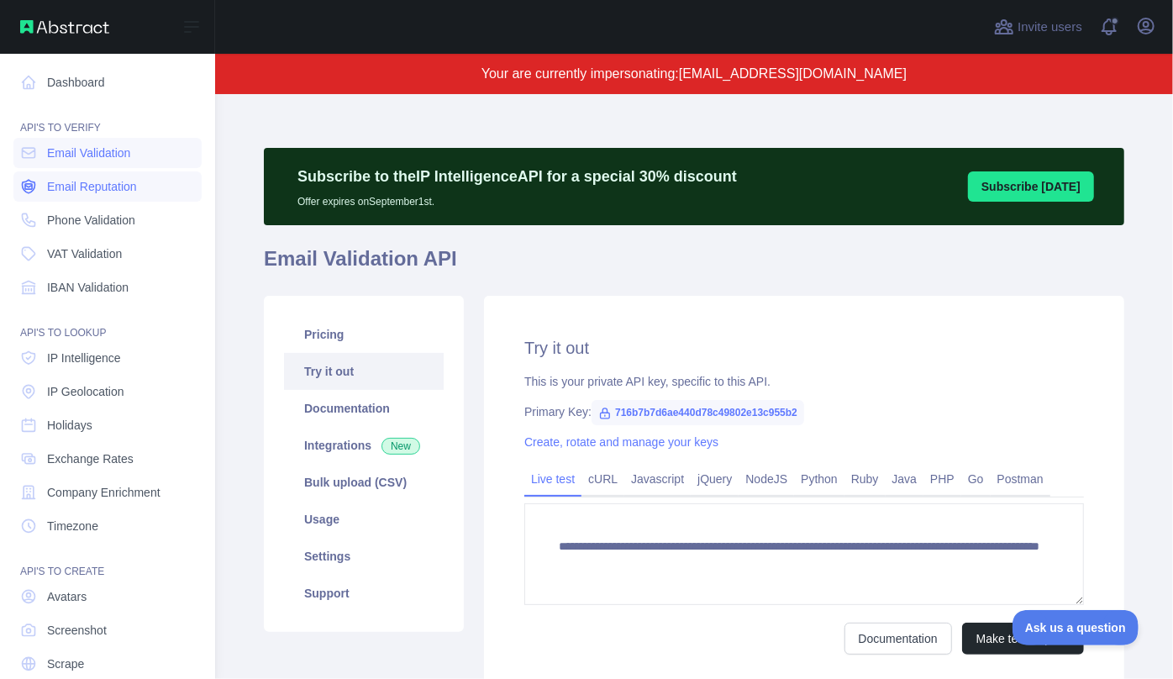
click at [108, 180] on span "Email Reputation" at bounding box center [92, 186] width 90 height 17
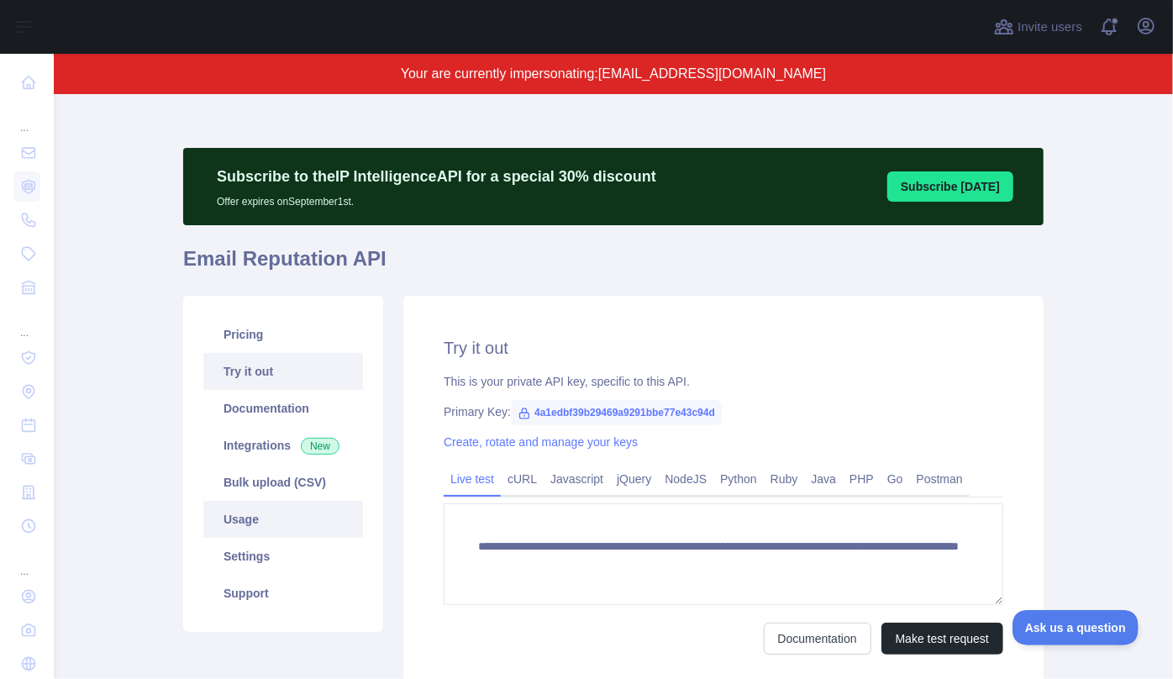
click at [239, 528] on link "Usage" at bounding box center [283, 519] width 160 height 37
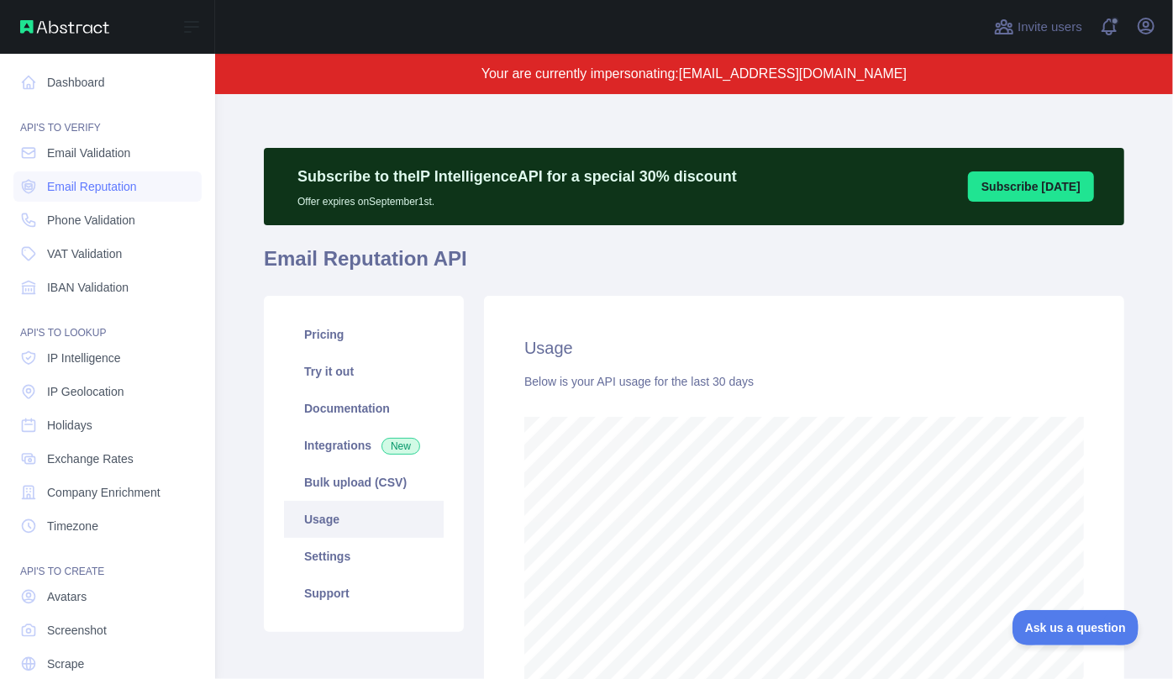
scroll to position [839383, 839022]
click at [78, 155] on span "Email Validation" at bounding box center [88, 152] width 83 height 17
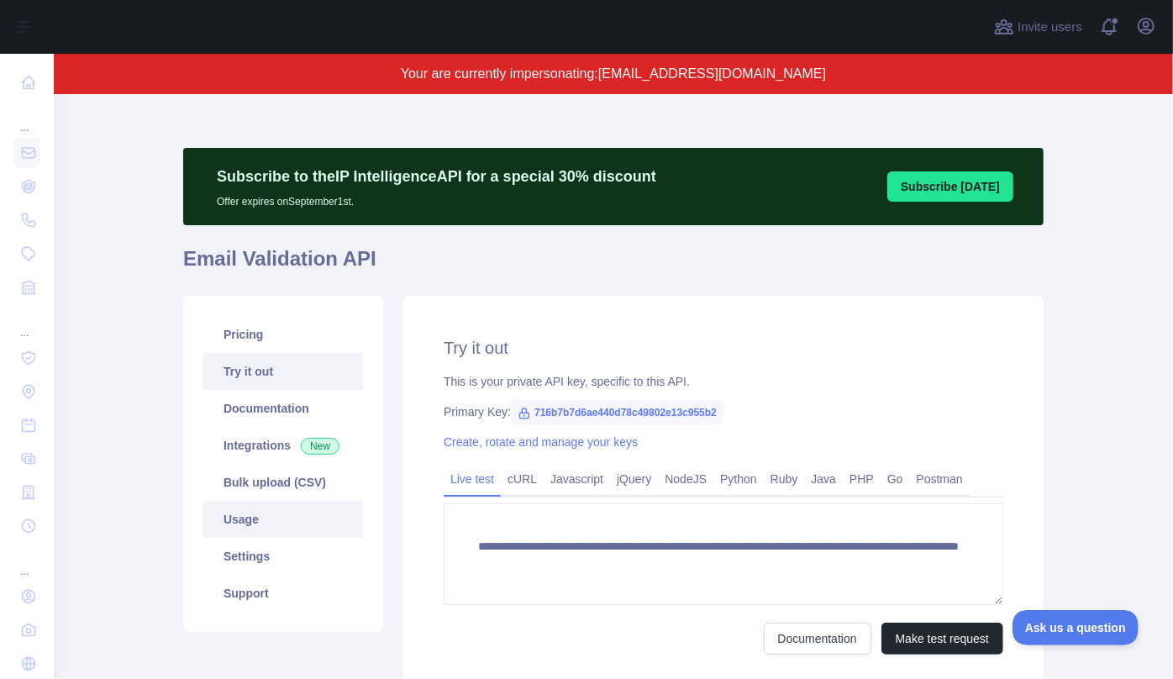
click at [286, 530] on link "Usage" at bounding box center [283, 519] width 160 height 37
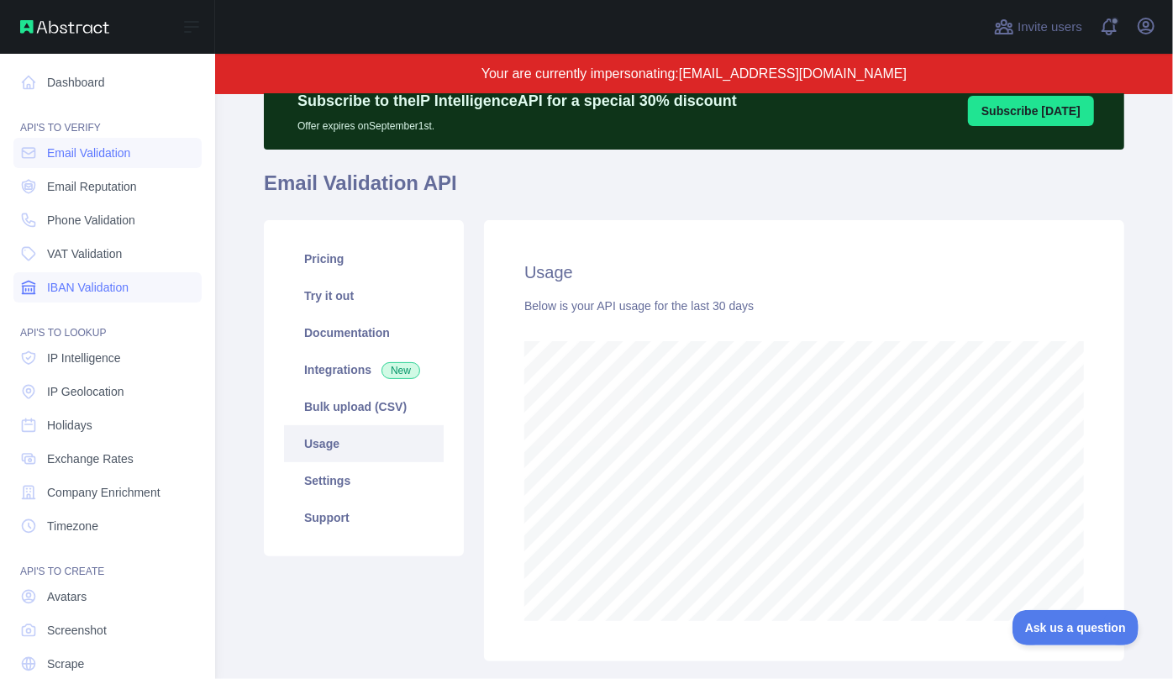
scroll to position [839383, 839022]
click at [76, 360] on span "IP Intelligence" at bounding box center [84, 357] width 74 height 17
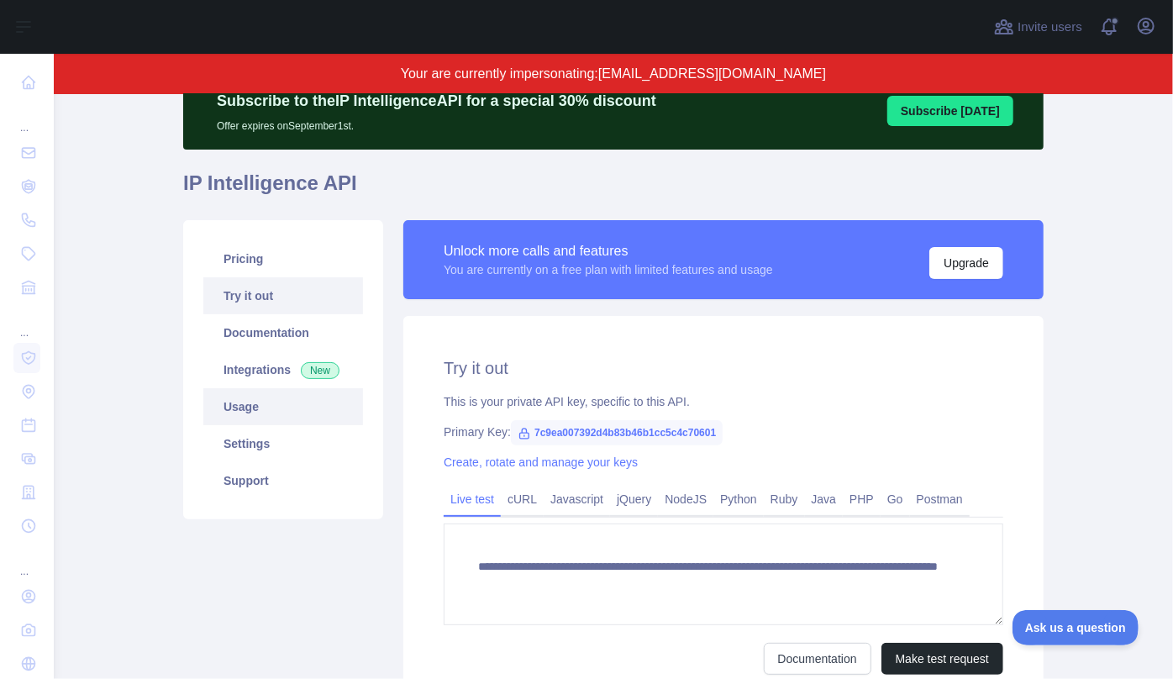
click at [281, 410] on link "Usage" at bounding box center [283, 406] width 160 height 37
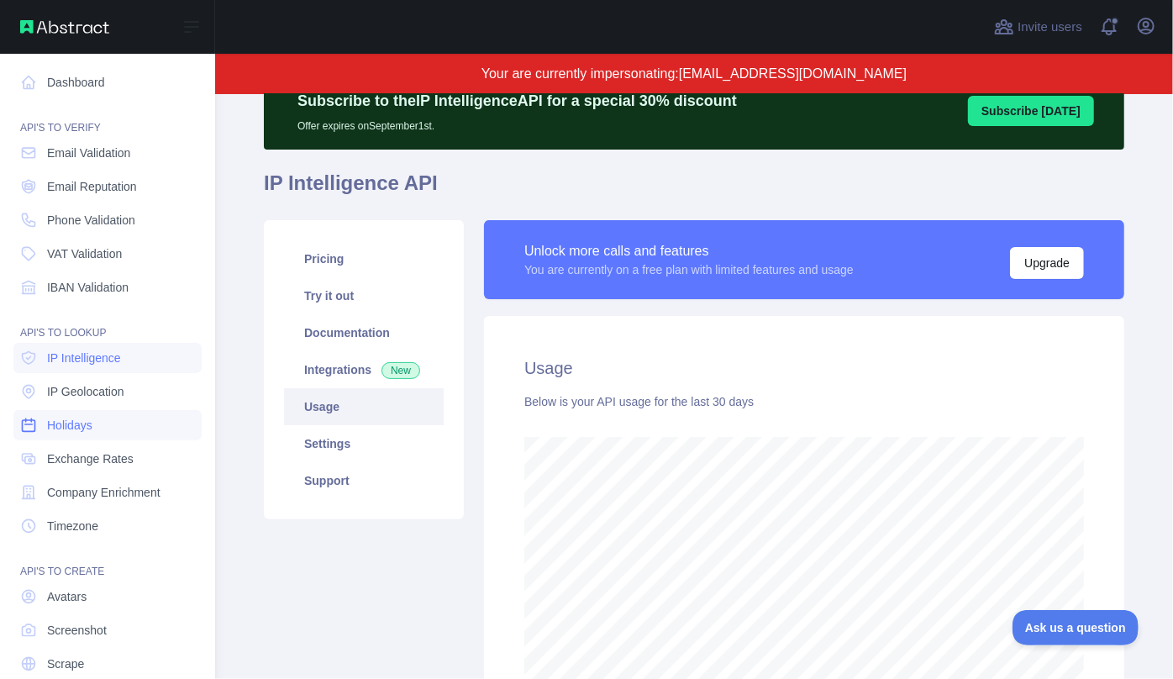
scroll to position [839383, 839022]
click at [92, 386] on span "IP Geolocation" at bounding box center [85, 391] width 77 height 17
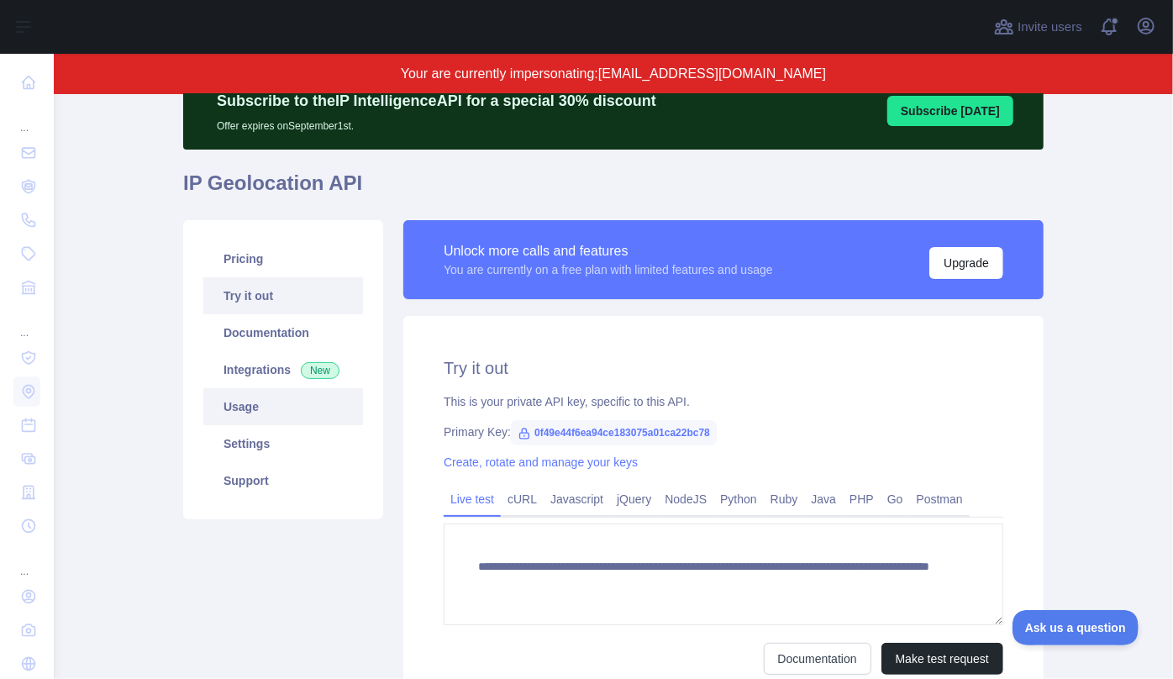
click at [274, 411] on link "Usage" at bounding box center [283, 406] width 160 height 37
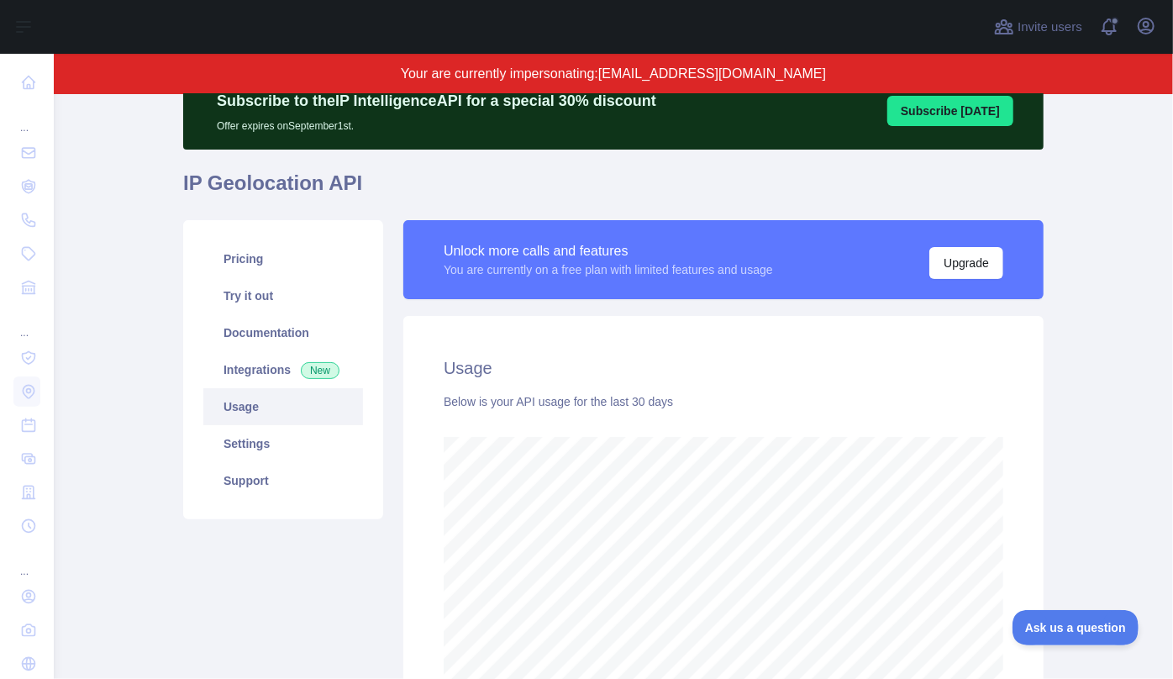
scroll to position [585, 1107]
click at [248, 265] on link "Pricing" at bounding box center [283, 258] width 160 height 37
